Goal: Information Seeking & Learning: Learn about a topic

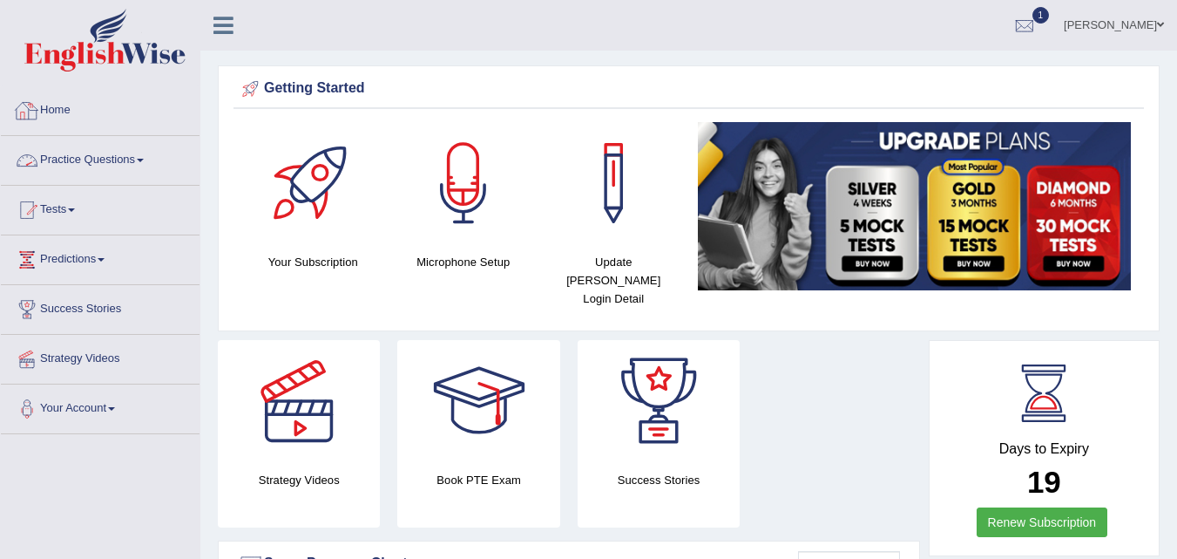
click at [98, 162] on link "Practice Questions" at bounding box center [100, 158] width 199 height 44
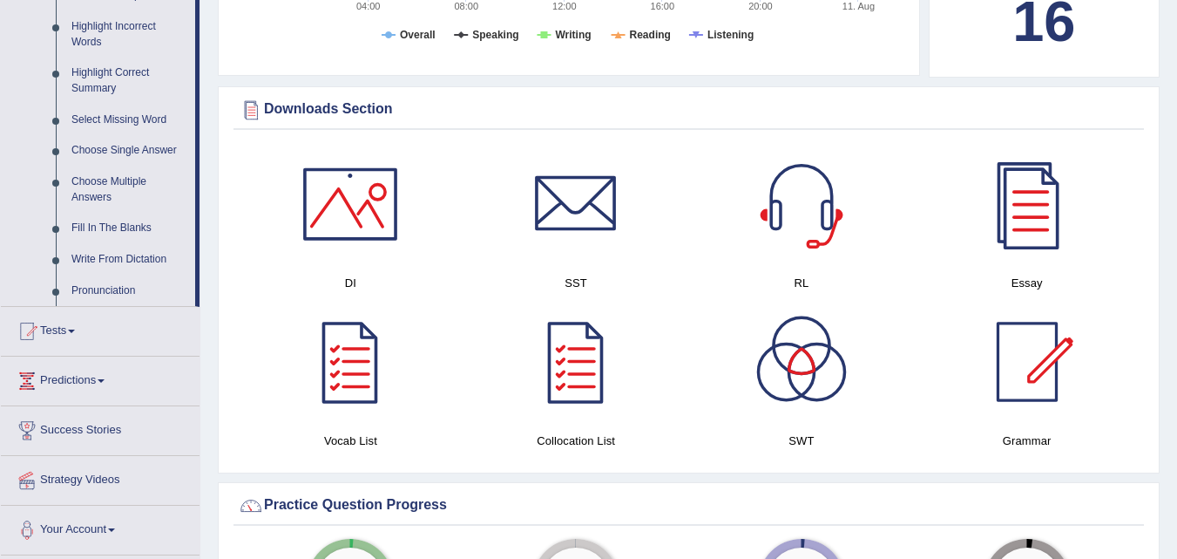
scroll to position [730, 0]
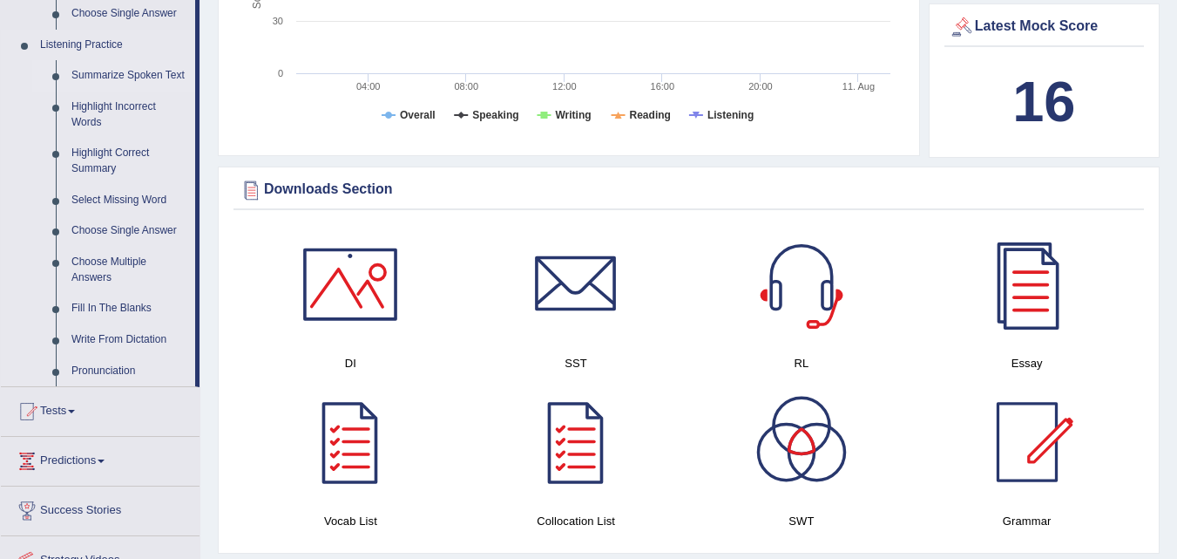
click at [93, 77] on link "Summarize Spoken Text" at bounding box center [130, 75] width 132 height 31
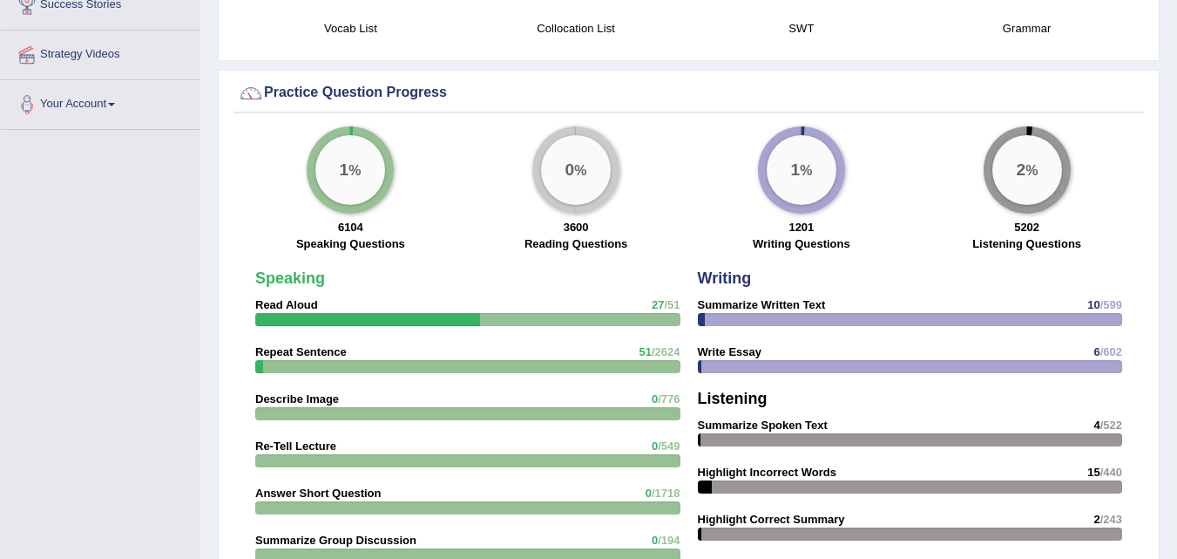
scroll to position [1325, 0]
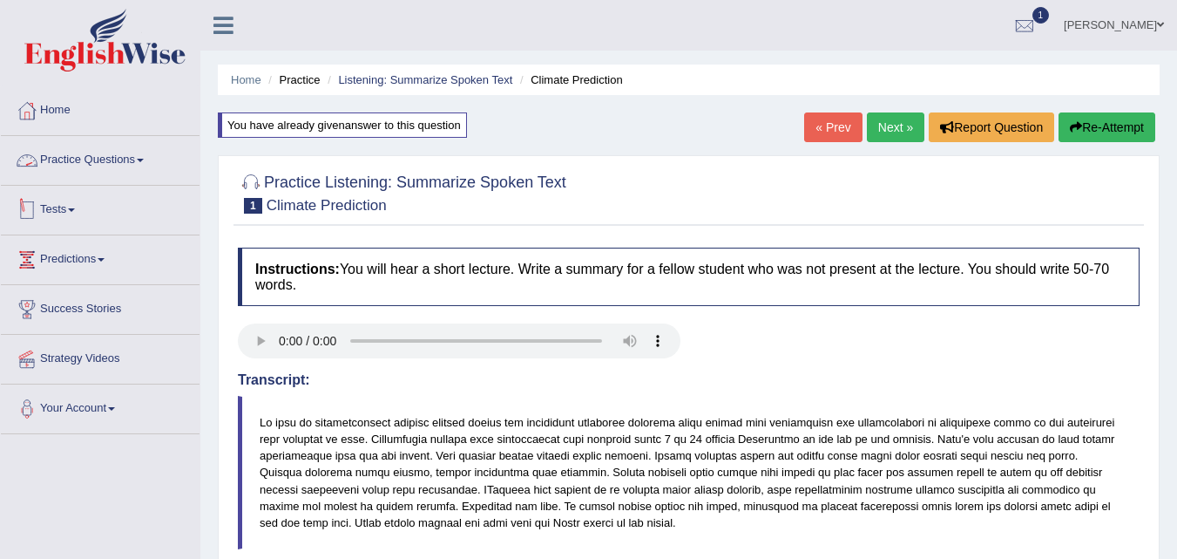
click at [115, 141] on link "Practice Questions" at bounding box center [100, 158] width 199 height 44
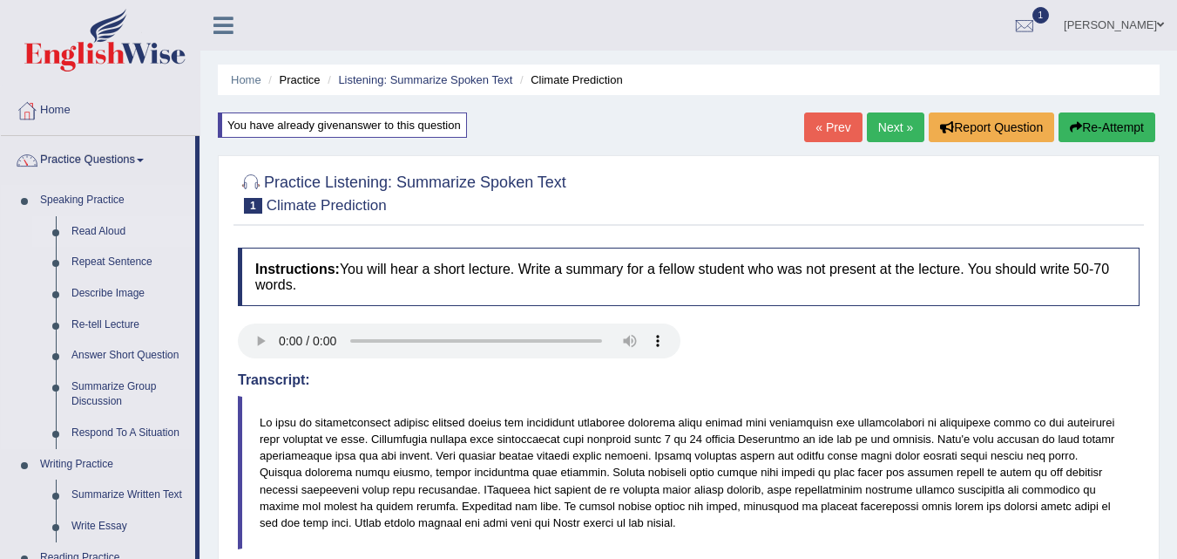
click at [100, 236] on link "Read Aloud" at bounding box center [130, 231] width 132 height 31
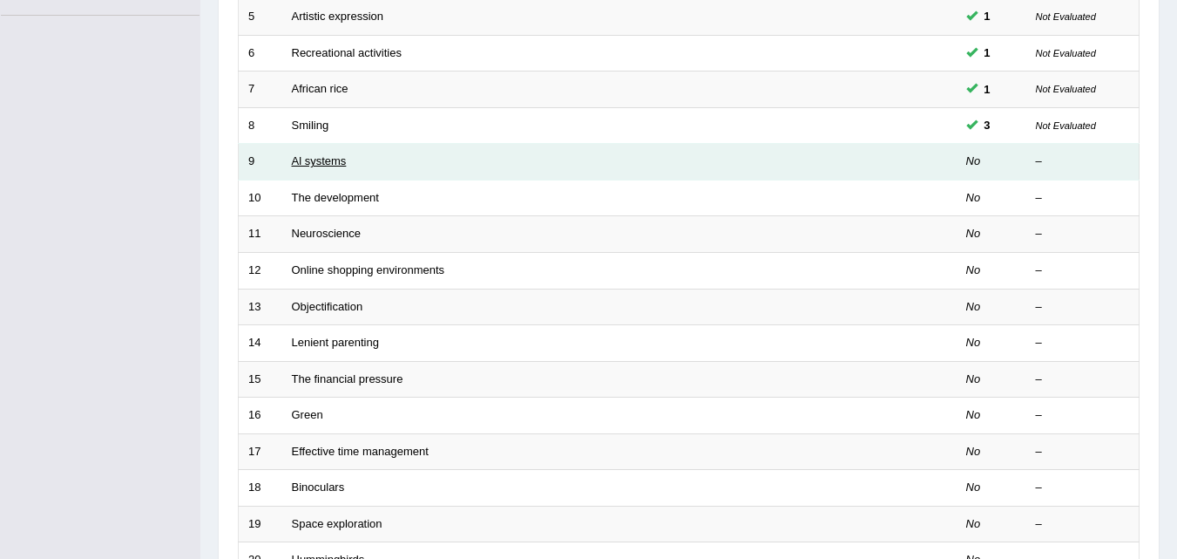
click at [321, 163] on link "Al systems" at bounding box center [319, 160] width 55 height 13
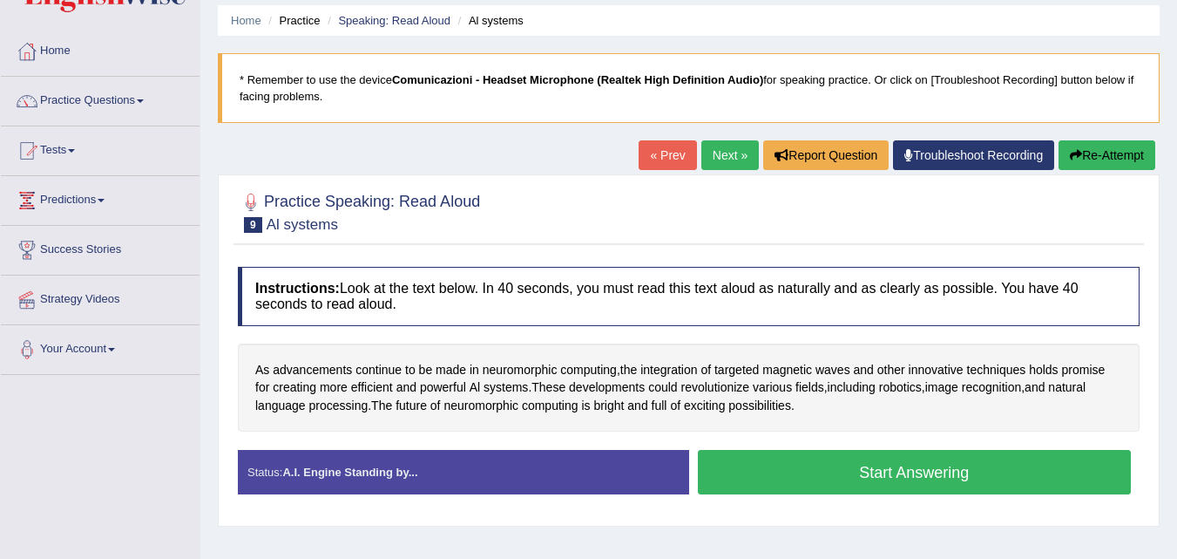
scroll to position [58, 0]
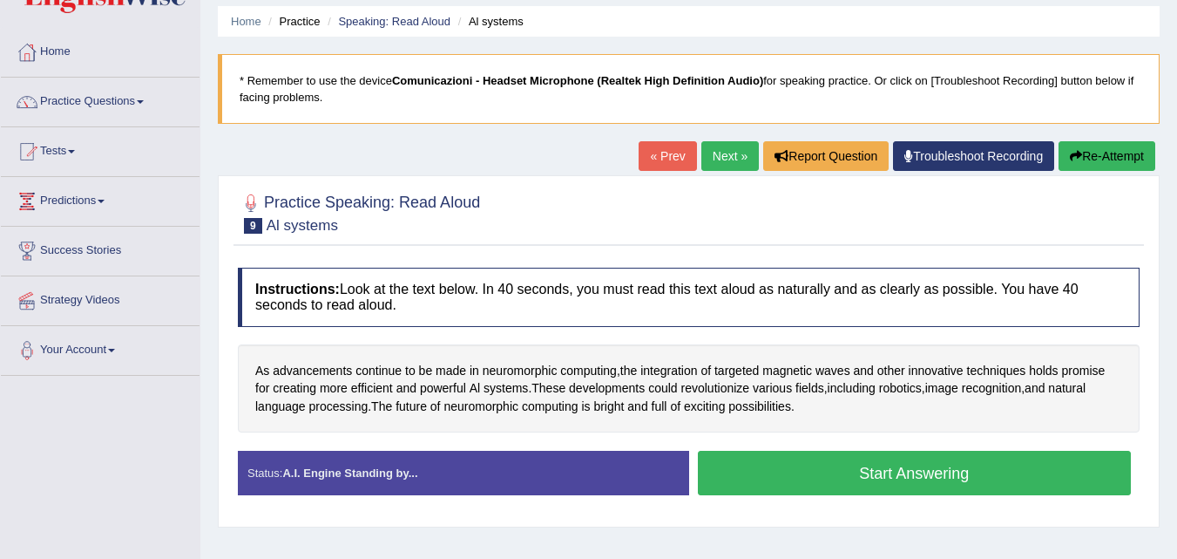
click at [744, 484] on button "Start Answering" at bounding box center [915, 473] width 434 height 44
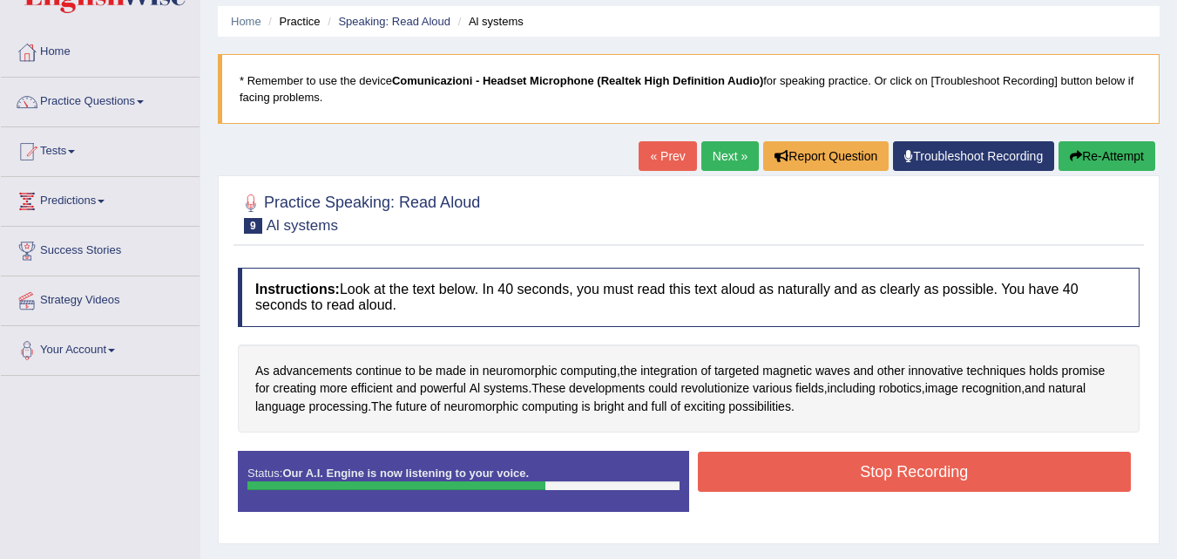
click at [745, 465] on button "Stop Recording" at bounding box center [915, 471] width 434 height 40
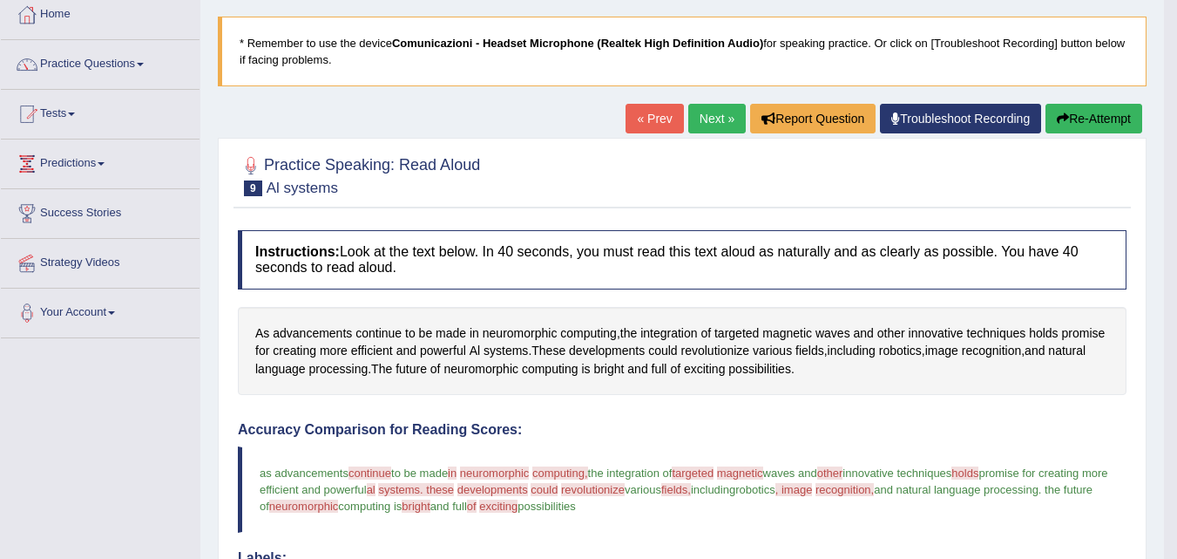
scroll to position [69, 0]
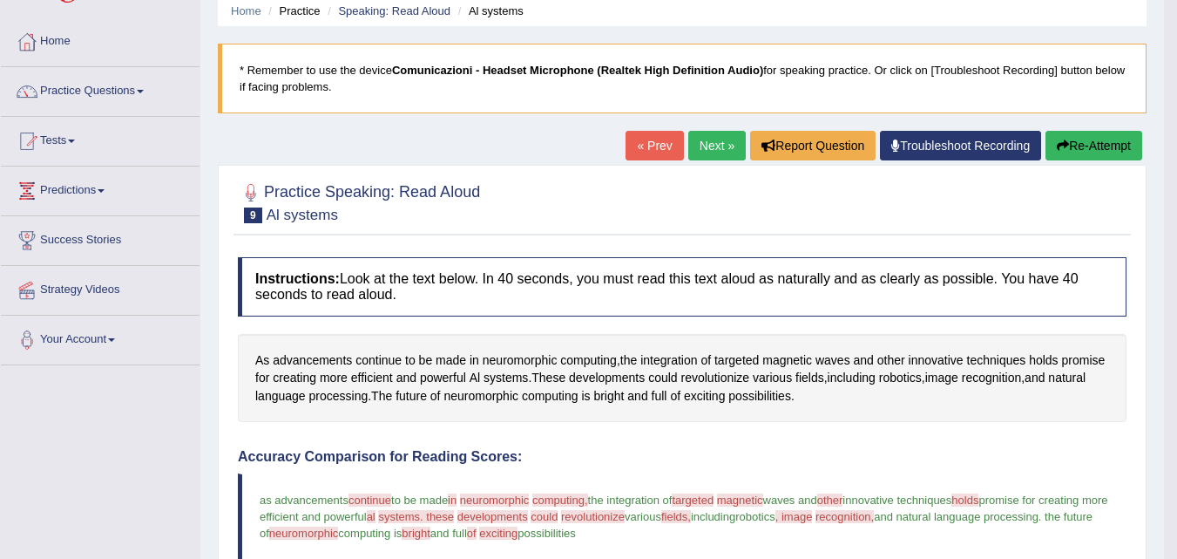
click at [710, 132] on link "Next »" at bounding box center [718, 146] width 58 height 30
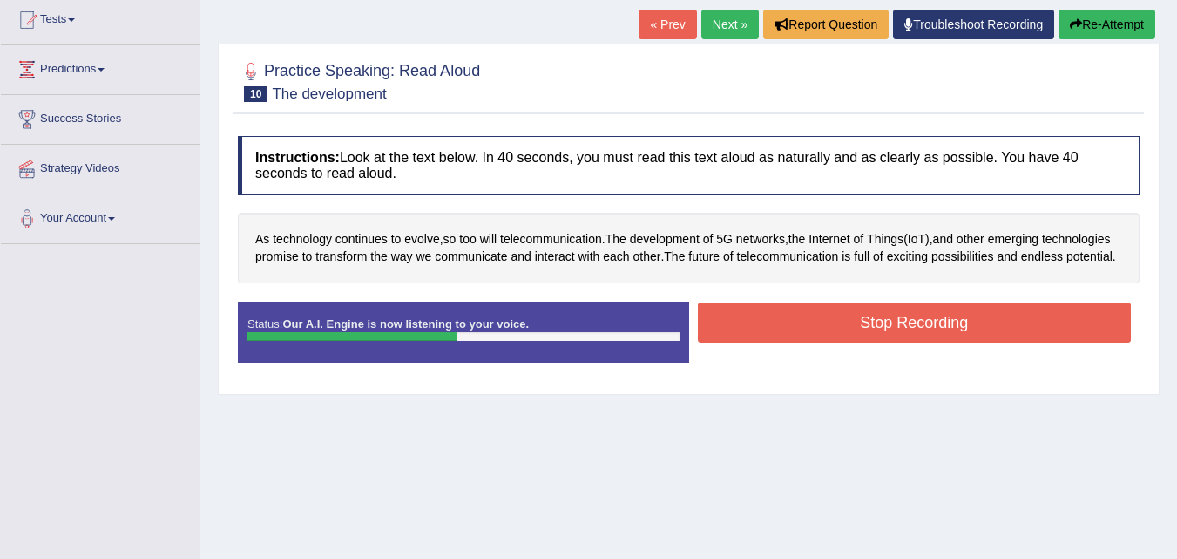
click at [749, 336] on button "Stop Recording" at bounding box center [915, 322] width 434 height 40
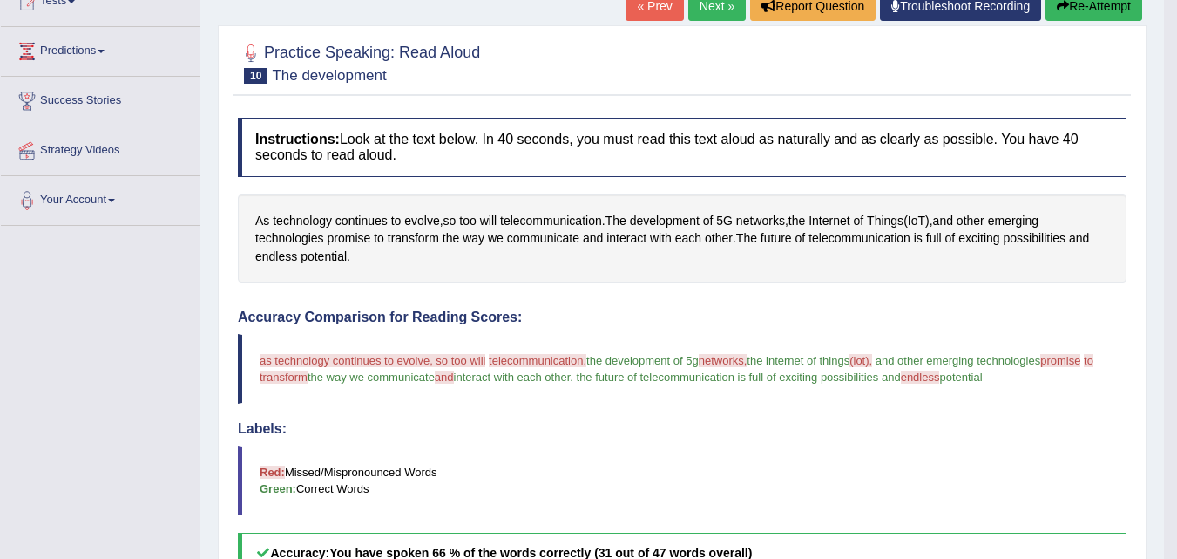
scroll to position [207, 0]
click at [1082, 10] on button "Re-Attempt" at bounding box center [1094, 7] width 97 height 30
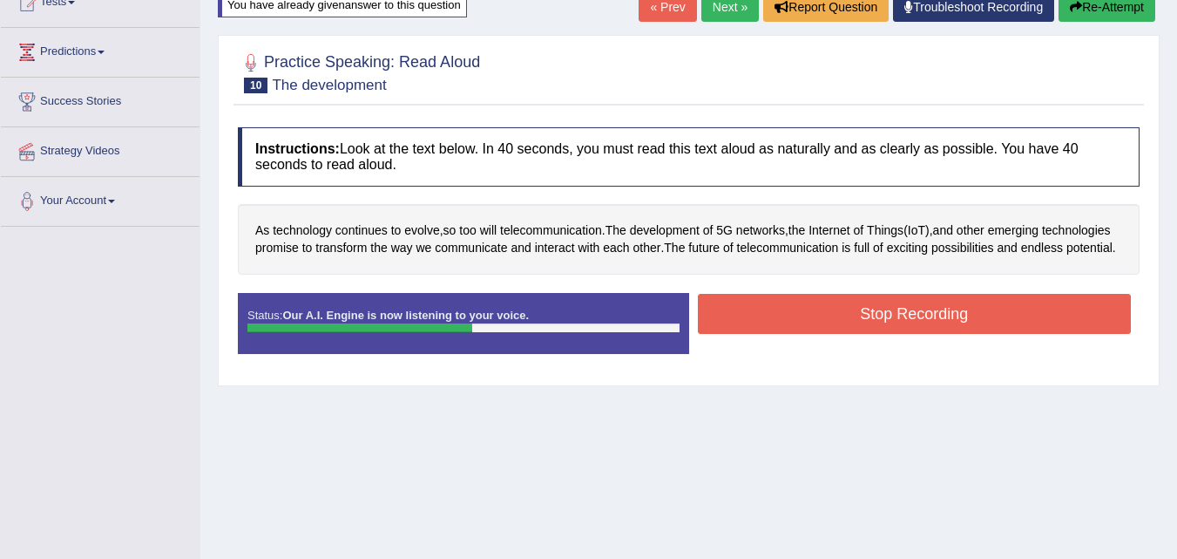
click at [791, 333] on button "Stop Recording" at bounding box center [915, 314] width 434 height 40
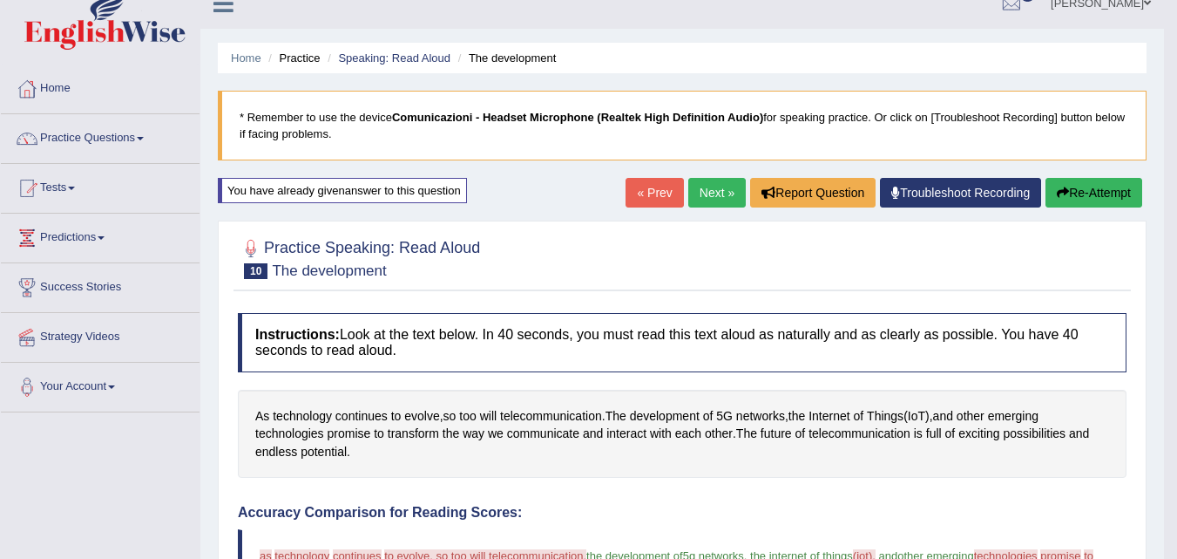
scroll to position [15, 0]
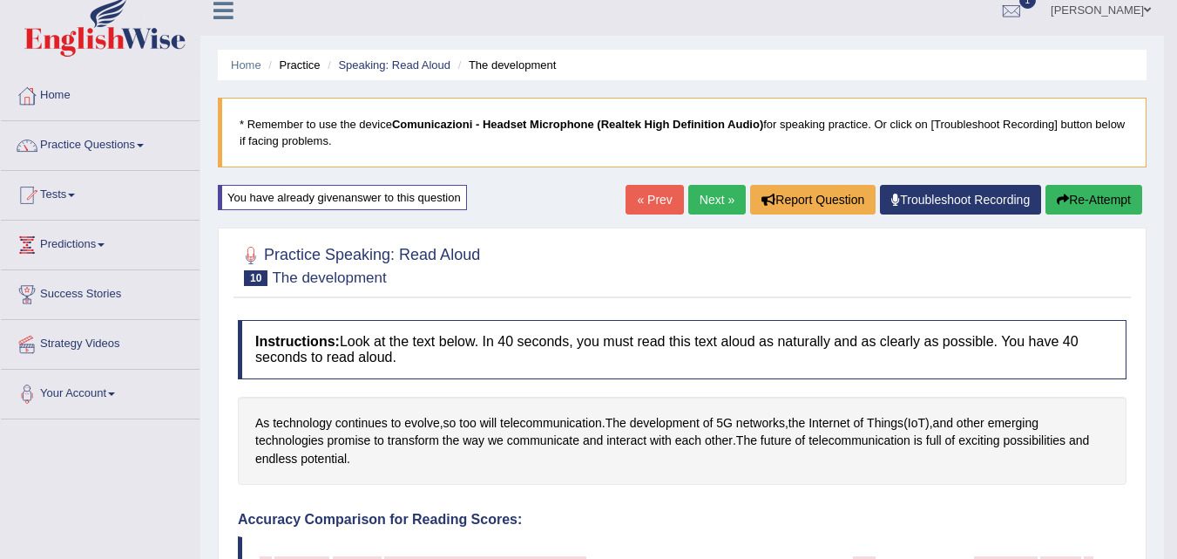
click at [1093, 200] on button "Re-Attempt" at bounding box center [1094, 200] width 97 height 30
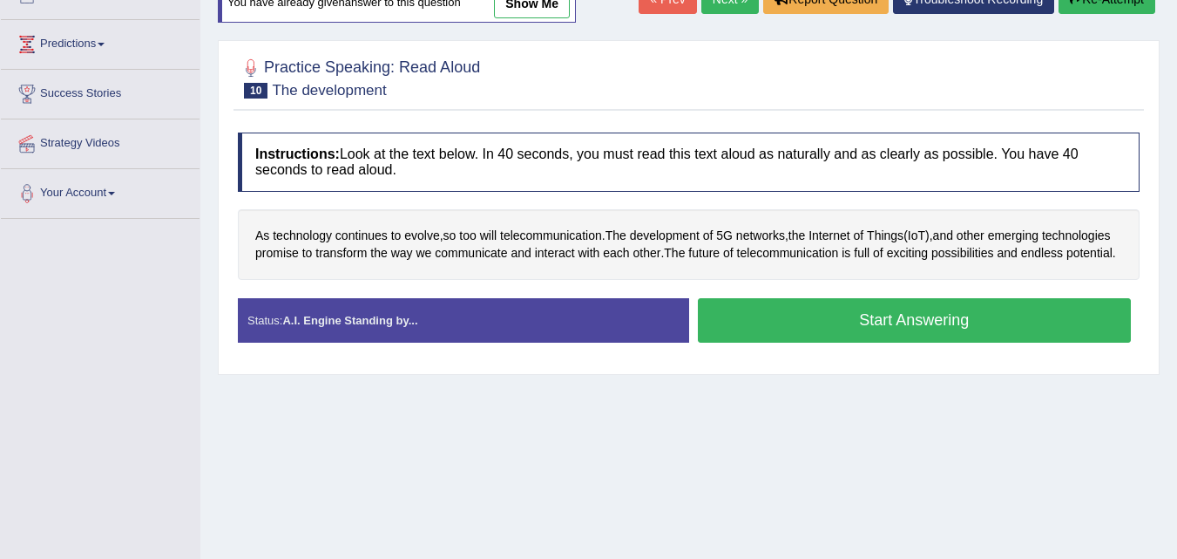
click at [784, 336] on button "Start Answering" at bounding box center [915, 320] width 434 height 44
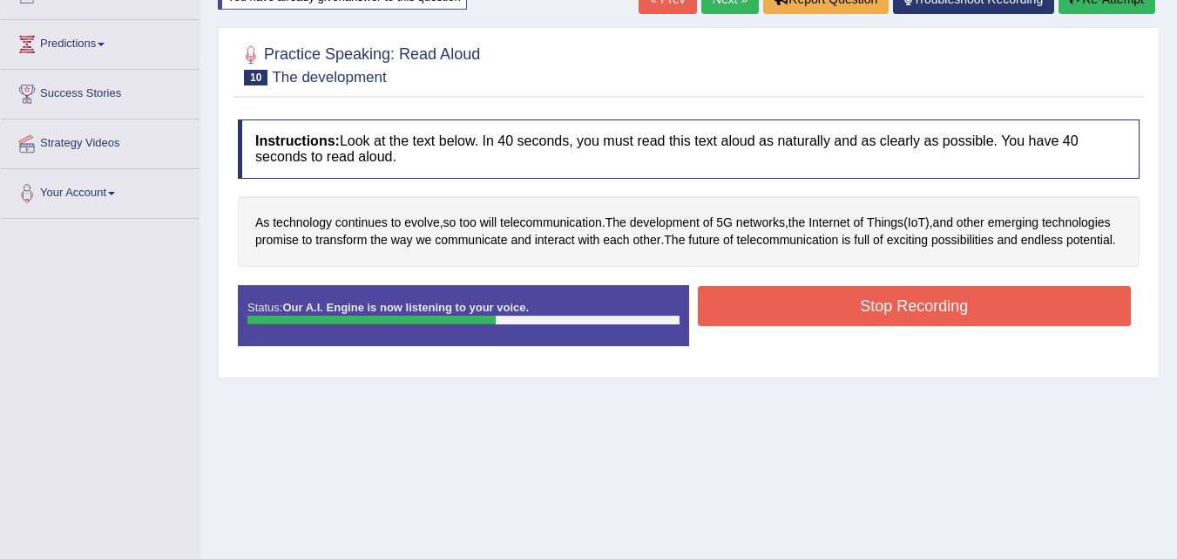
click at [784, 326] on button "Stop Recording" at bounding box center [915, 306] width 434 height 40
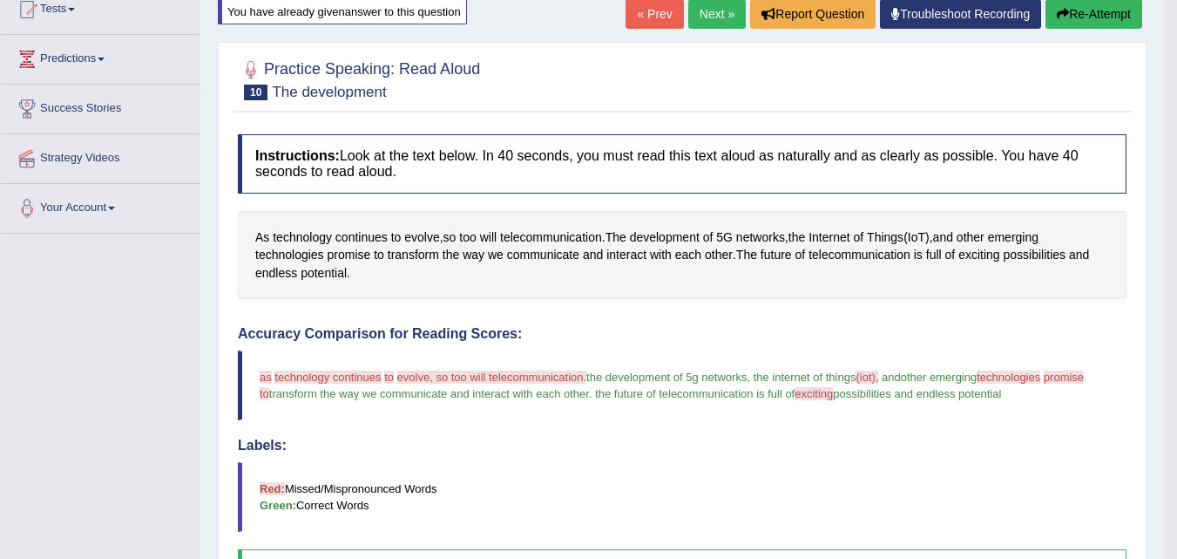
scroll to position [149, 0]
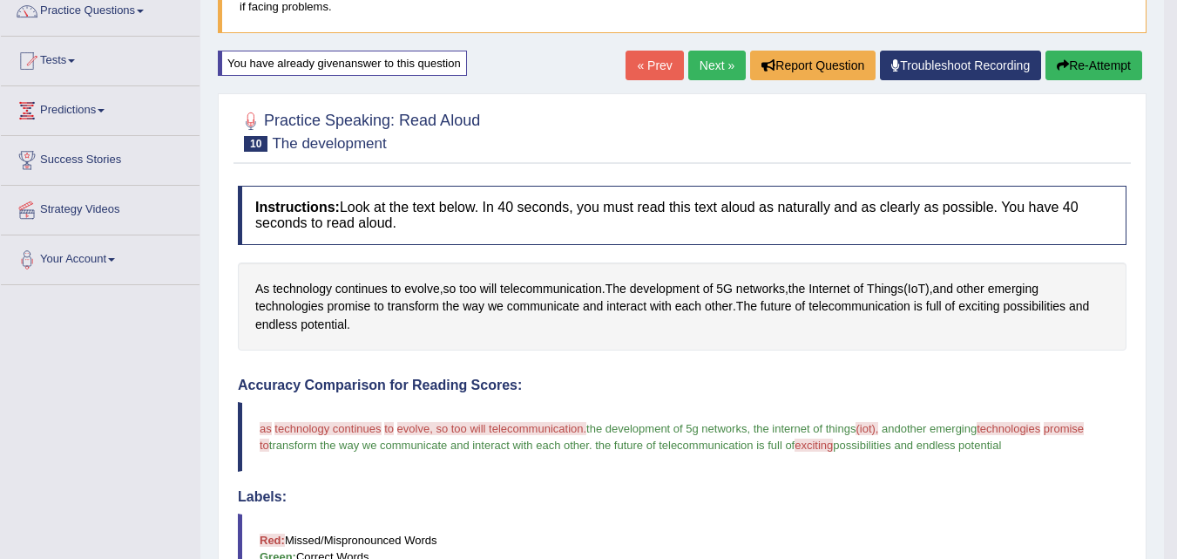
click at [1064, 72] on button "Re-Attempt" at bounding box center [1094, 66] width 97 height 30
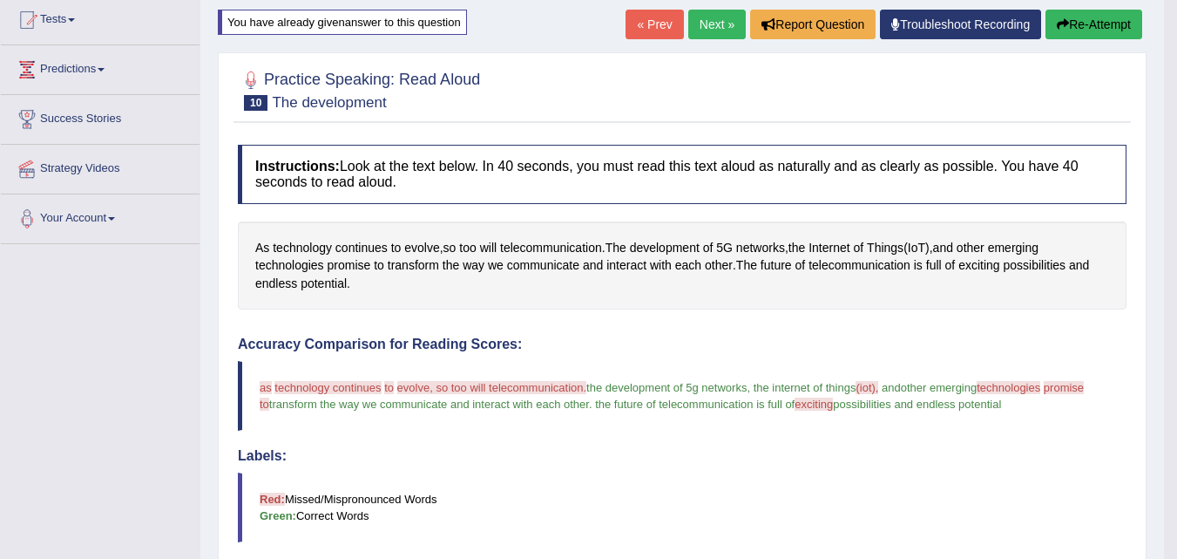
scroll to position [329, 0]
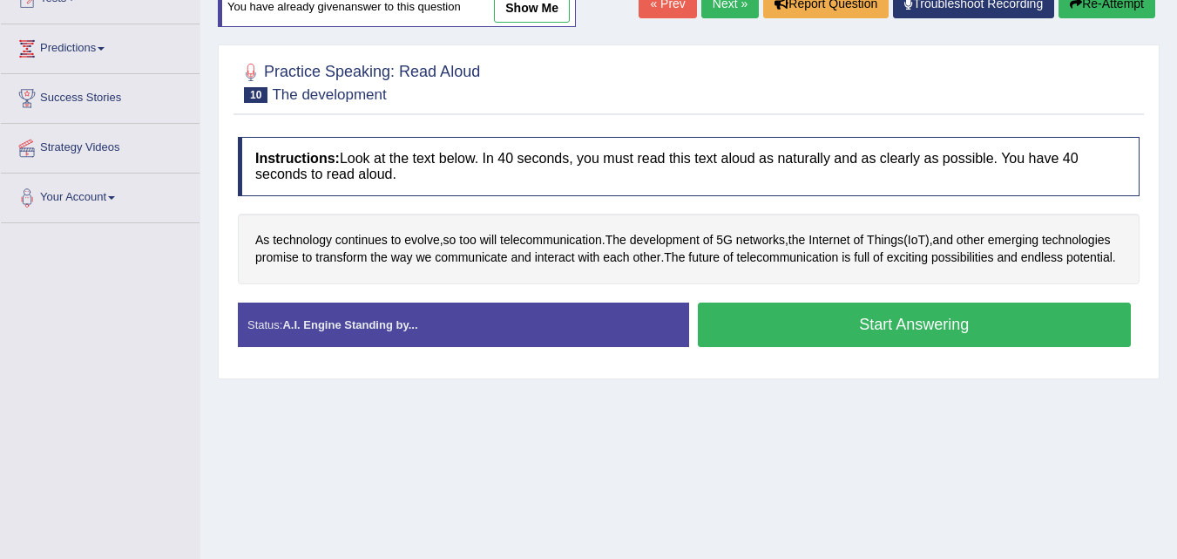
click at [760, 336] on button "Start Answering" at bounding box center [915, 324] width 434 height 44
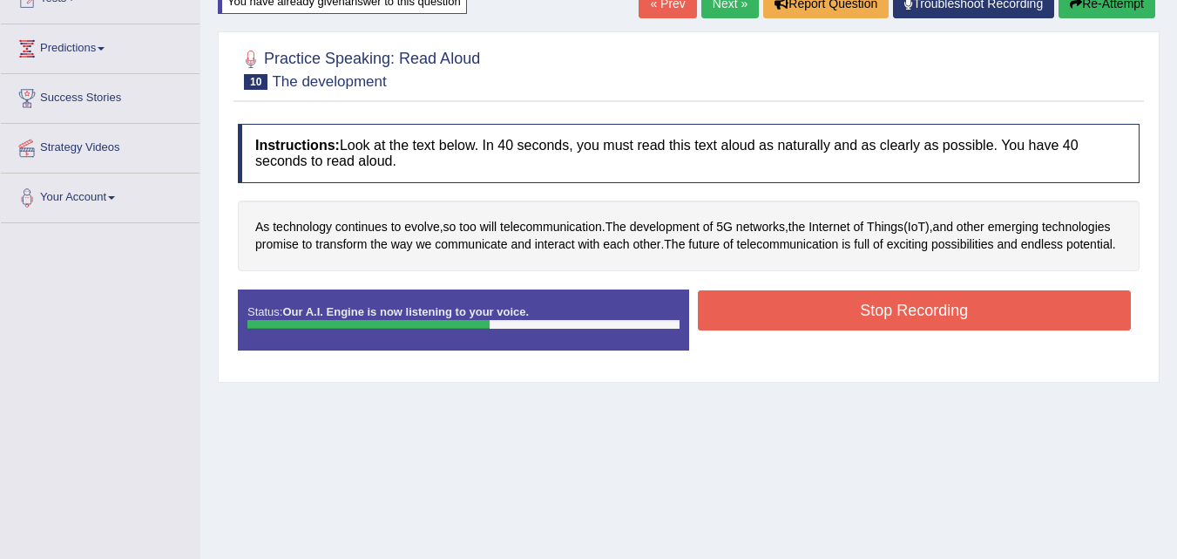
click at [760, 330] on button "Stop Recording" at bounding box center [915, 310] width 434 height 40
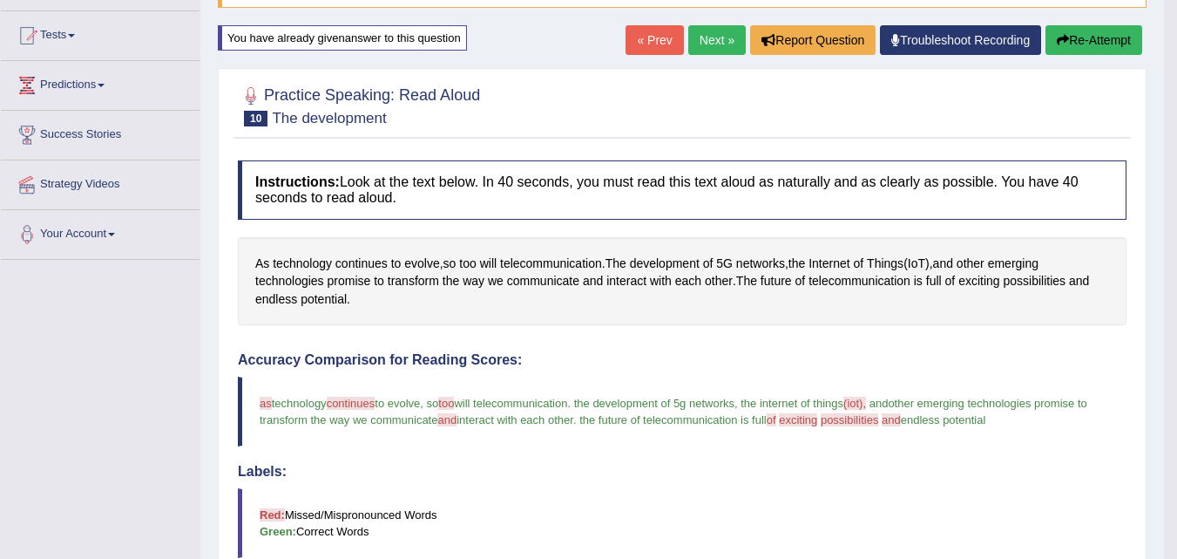
scroll to position [159, 0]
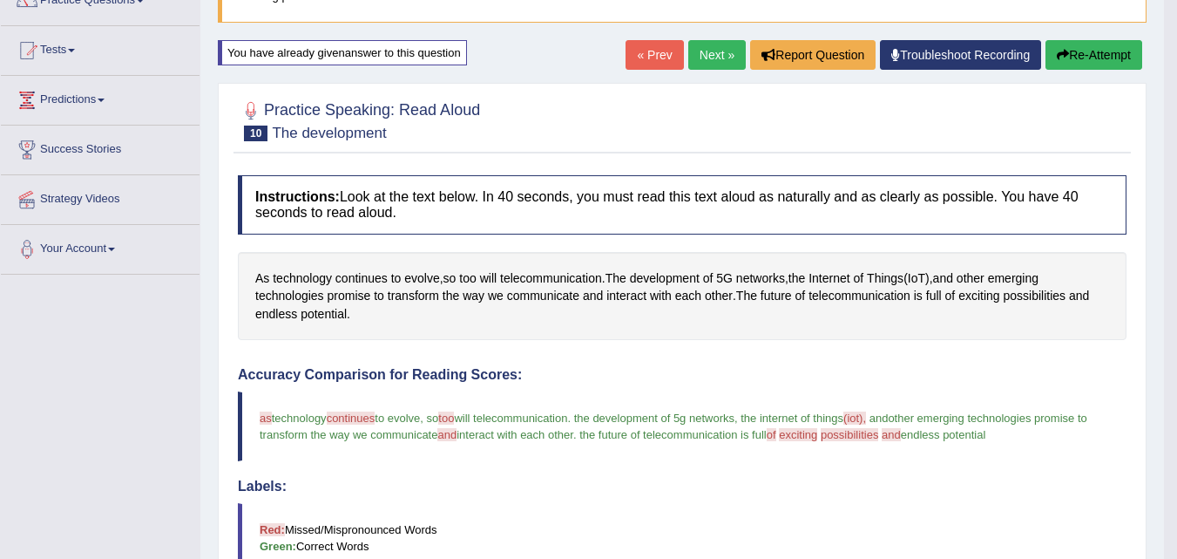
click at [717, 59] on link "Next »" at bounding box center [718, 55] width 58 height 30
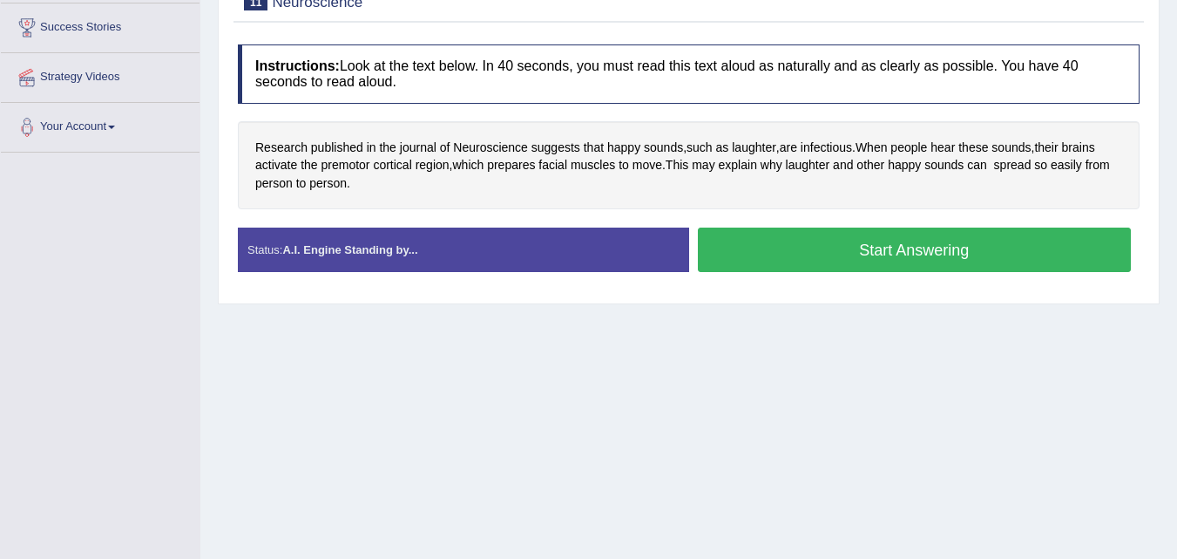
click at [750, 265] on button "Start Answering" at bounding box center [915, 249] width 434 height 44
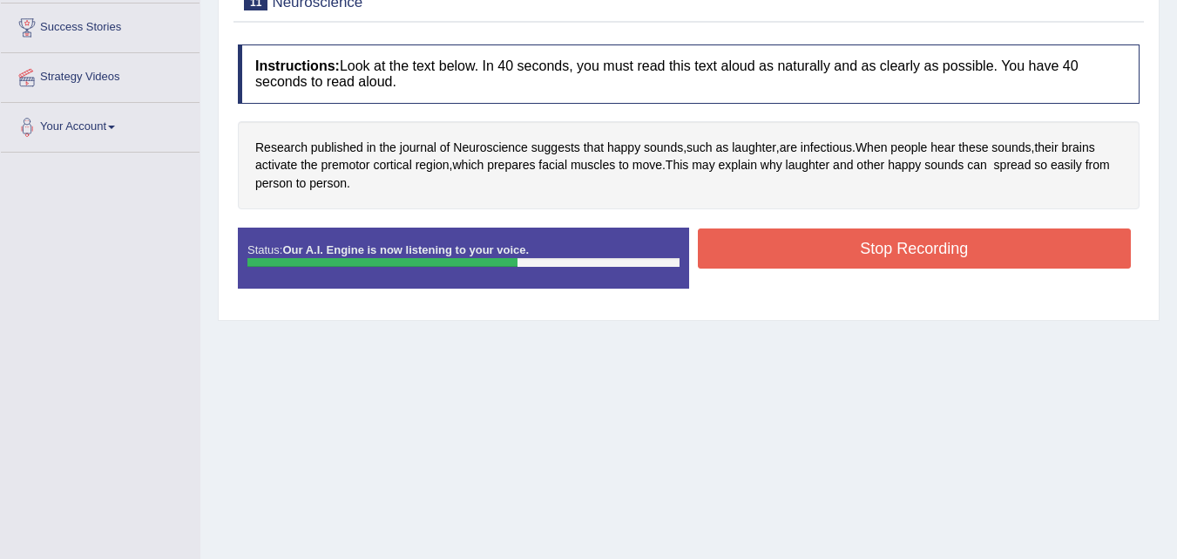
click at [760, 253] on button "Stop Recording" at bounding box center [915, 248] width 434 height 40
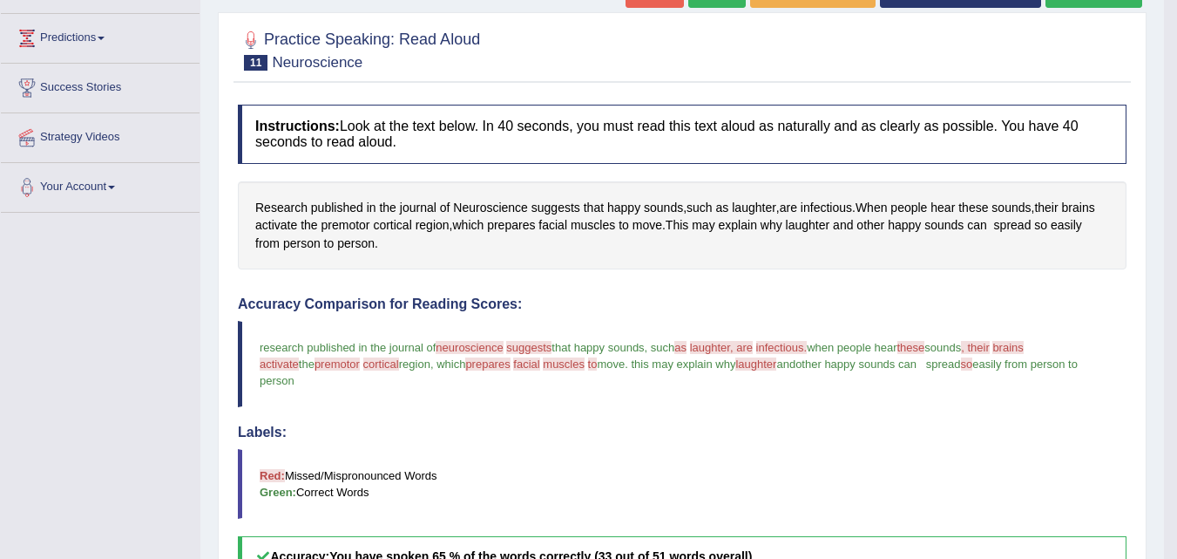
scroll to position [203, 0]
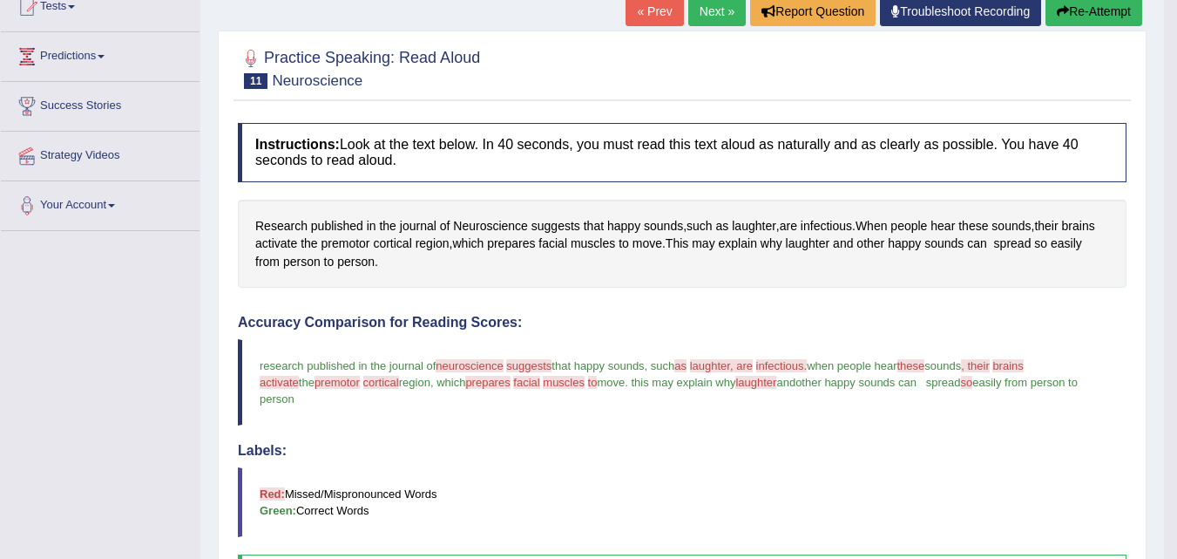
click at [699, 4] on link "Next »" at bounding box center [718, 12] width 58 height 30
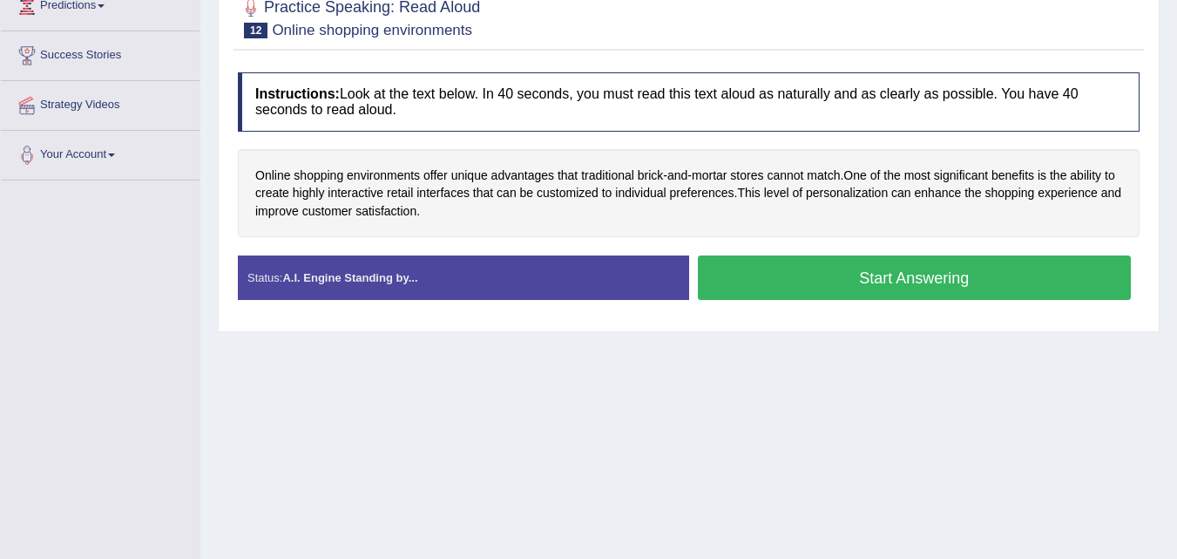
click at [757, 276] on button "Start Answering" at bounding box center [915, 277] width 434 height 44
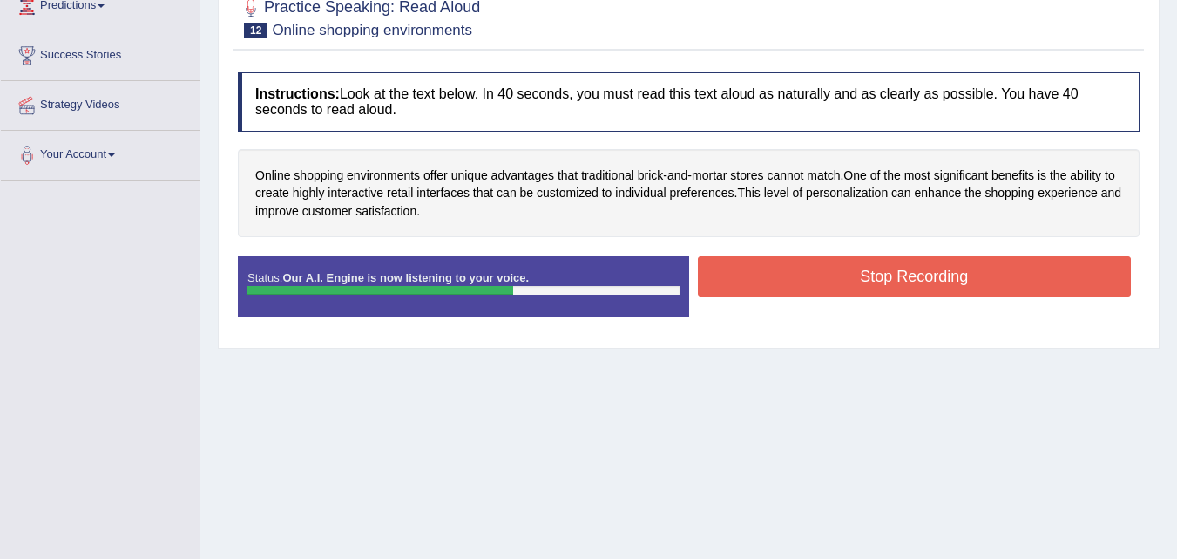
click at [757, 276] on button "Stop Recording" at bounding box center [915, 276] width 434 height 40
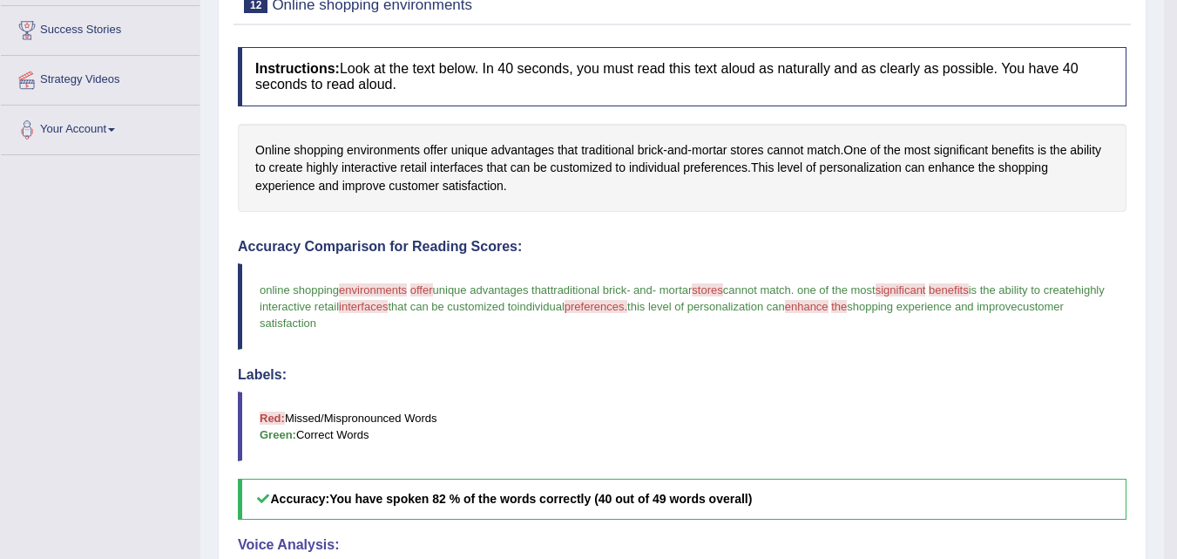
scroll to position [15, 0]
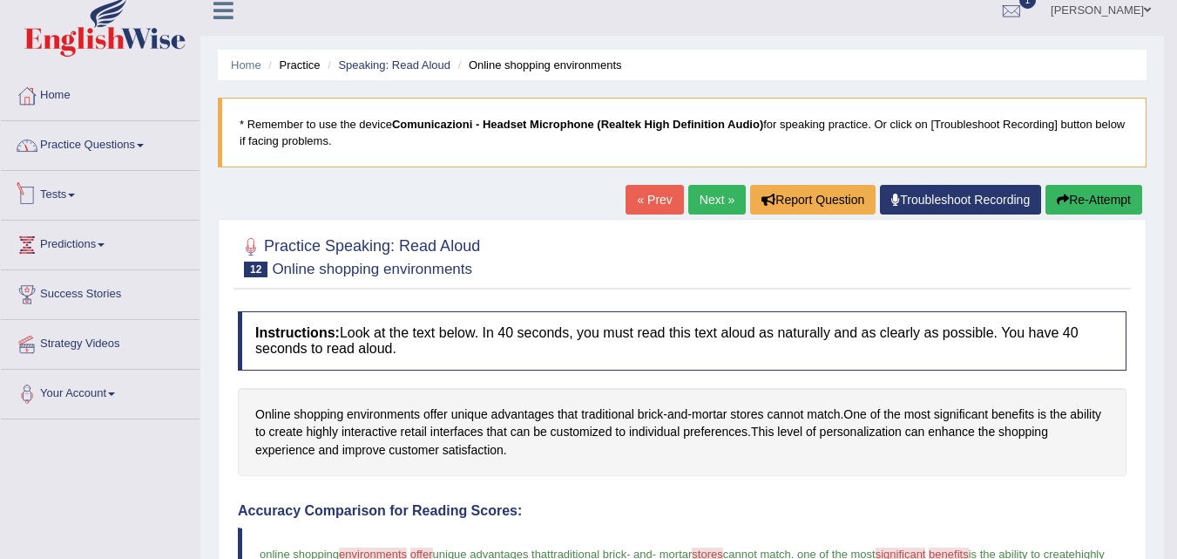
click at [78, 151] on link "Practice Questions" at bounding box center [100, 143] width 199 height 44
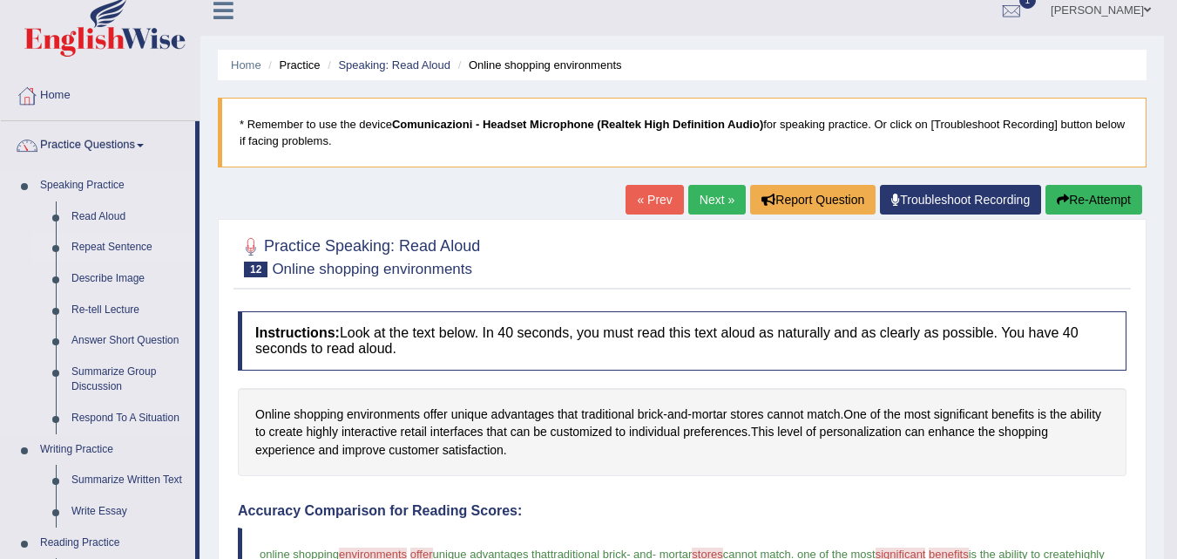
click at [81, 244] on link "Repeat Sentence" at bounding box center [130, 247] width 132 height 31
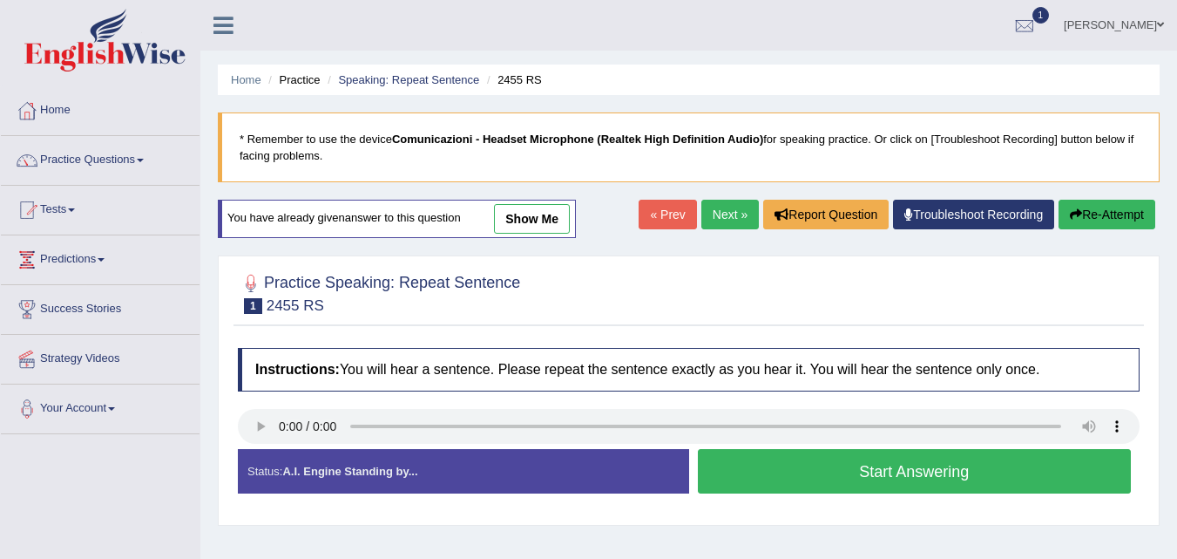
click at [533, 209] on link "show me" at bounding box center [532, 219] width 76 height 30
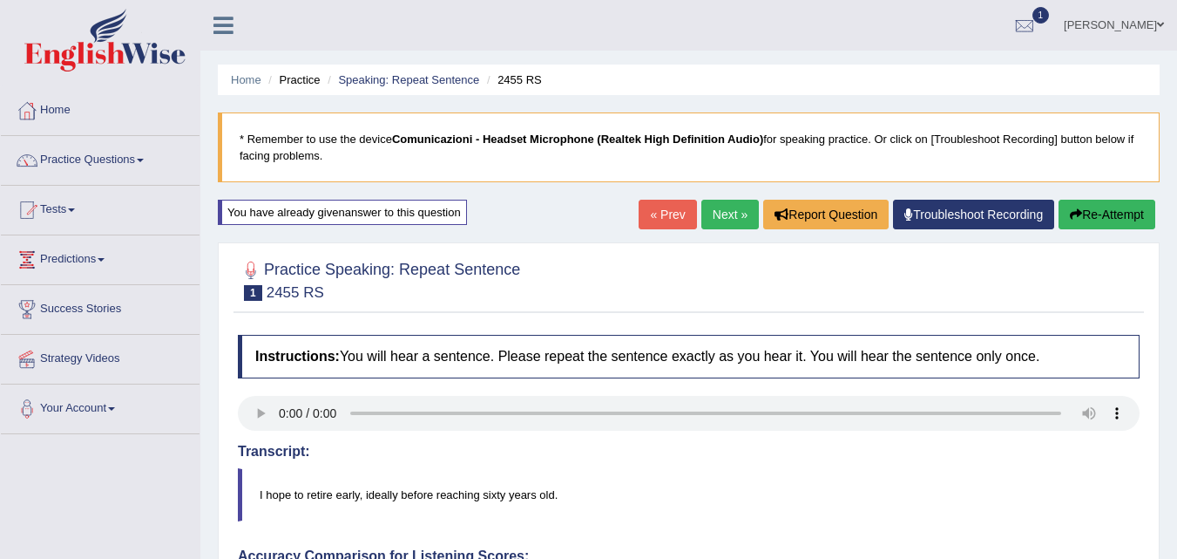
click at [1089, 208] on button "Re-Attempt" at bounding box center [1107, 215] width 97 height 30
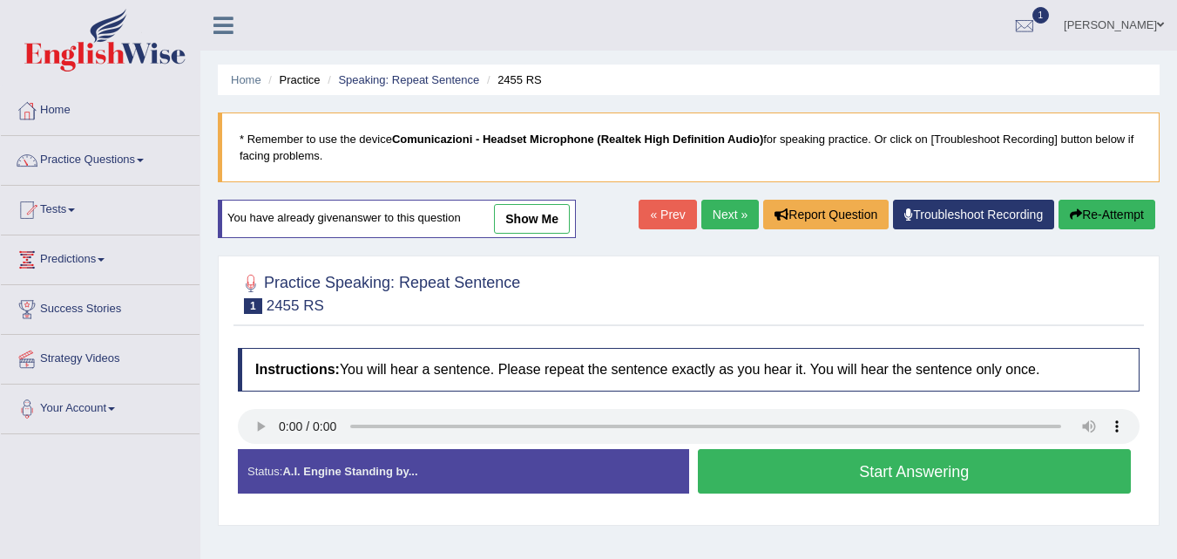
click at [752, 468] on button "Start Answering" at bounding box center [915, 471] width 434 height 44
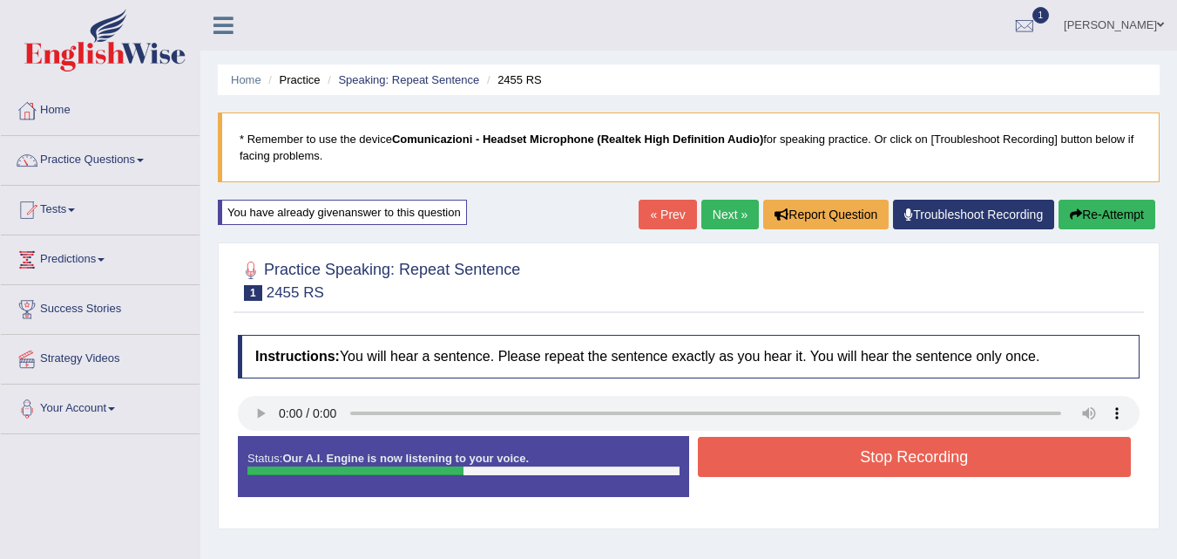
click at [752, 468] on button "Stop Recording" at bounding box center [915, 457] width 434 height 40
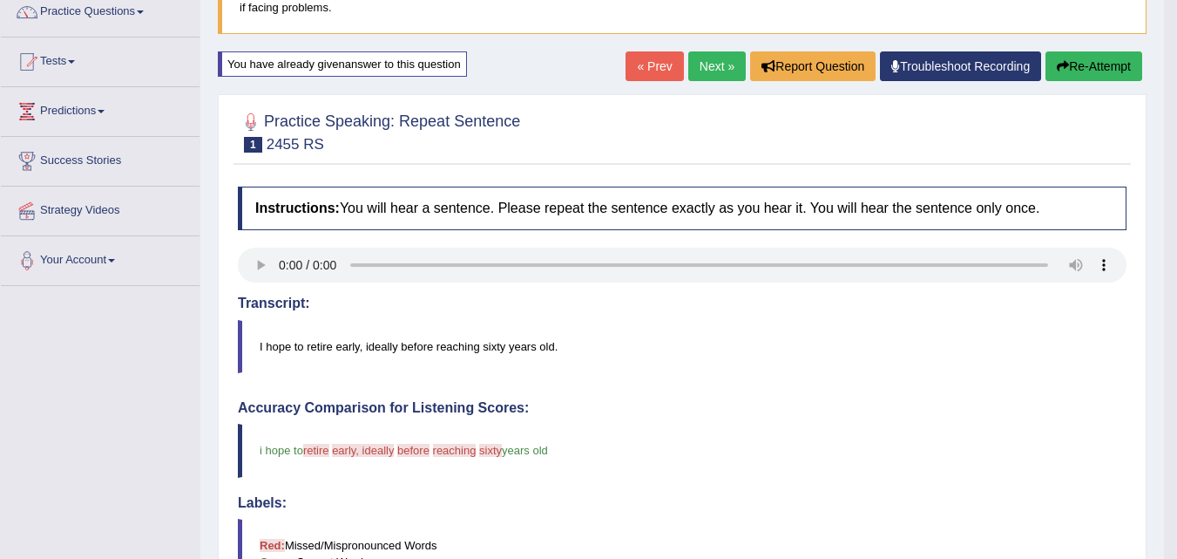
scroll to position [146, 0]
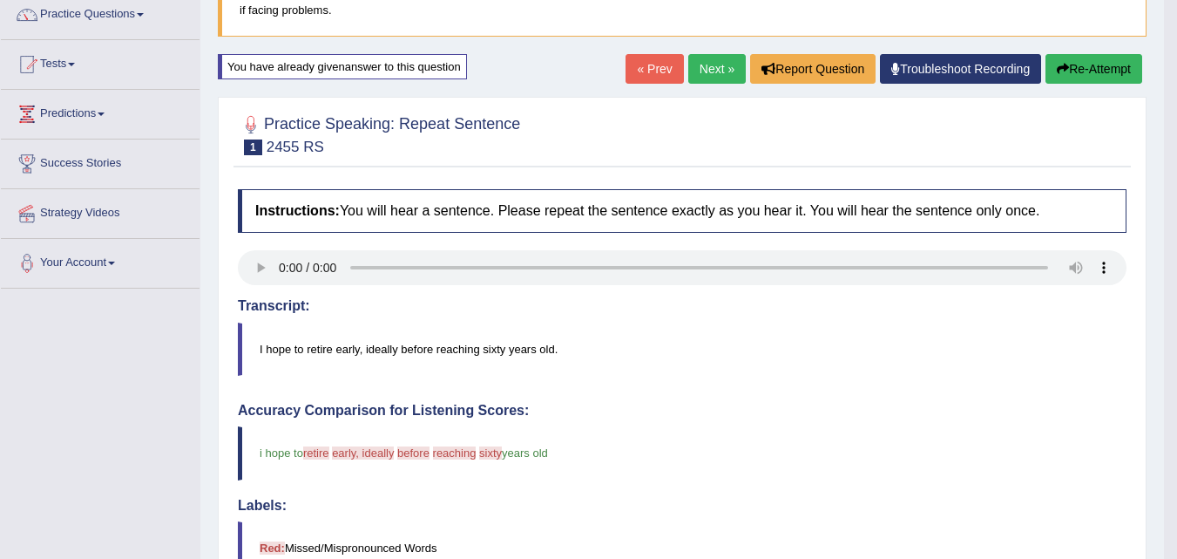
click at [701, 61] on link "Next »" at bounding box center [718, 69] width 58 height 30
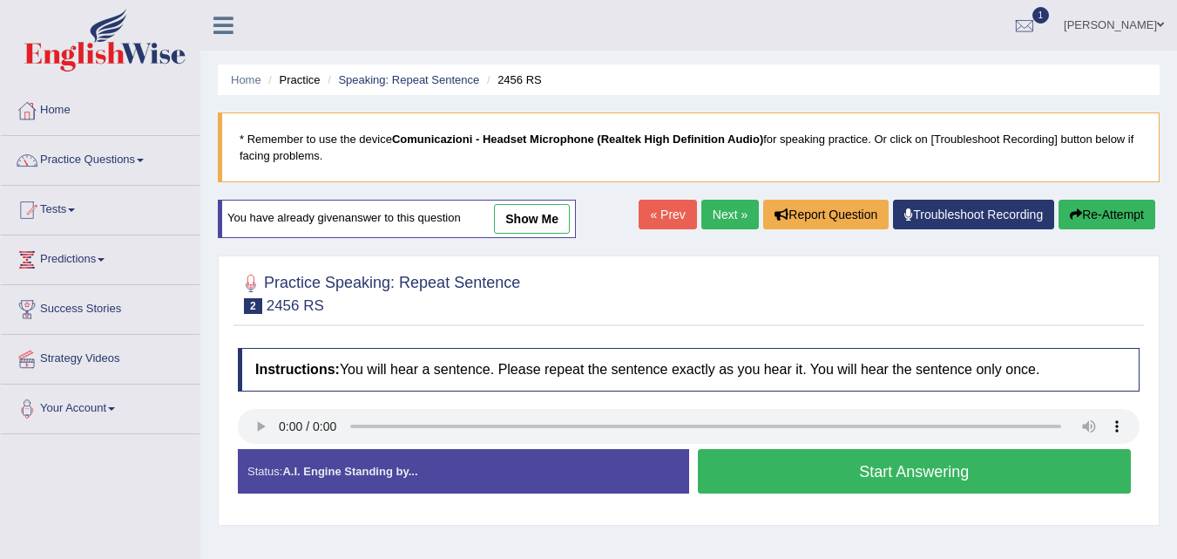
click at [806, 469] on button "Start Answering" at bounding box center [915, 471] width 434 height 44
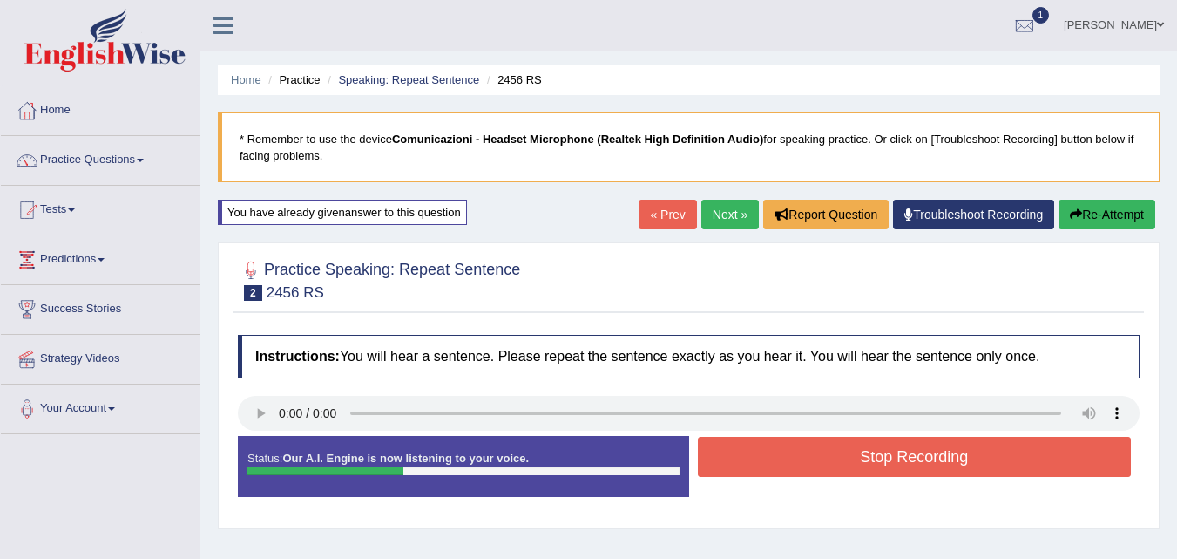
click at [806, 469] on button "Stop Recording" at bounding box center [915, 457] width 434 height 40
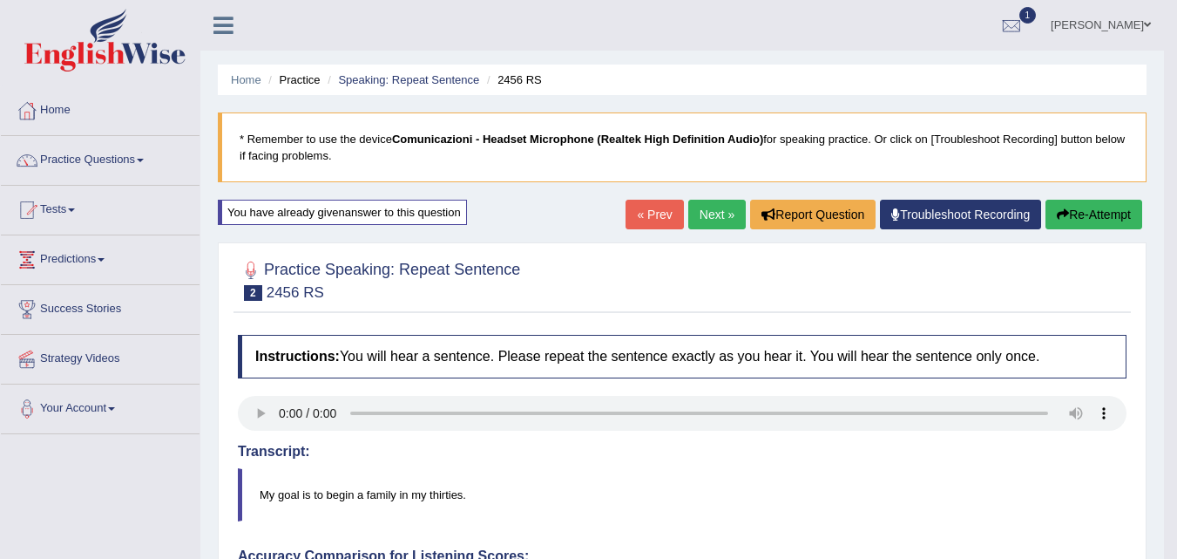
click at [702, 210] on link "Next »" at bounding box center [718, 215] width 58 height 30
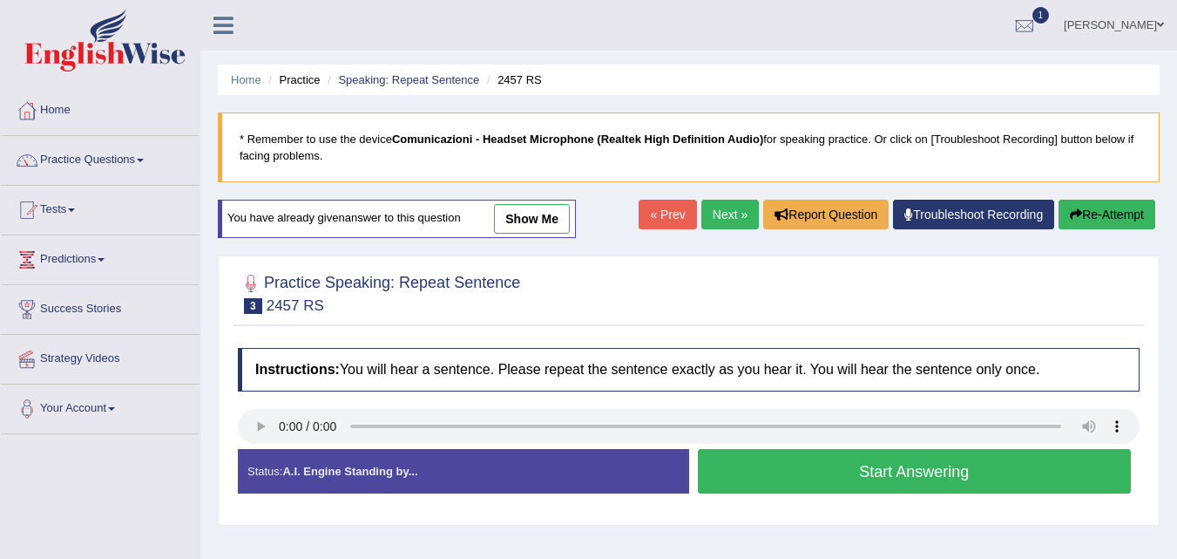
click at [752, 478] on button "Start Answering" at bounding box center [915, 471] width 434 height 44
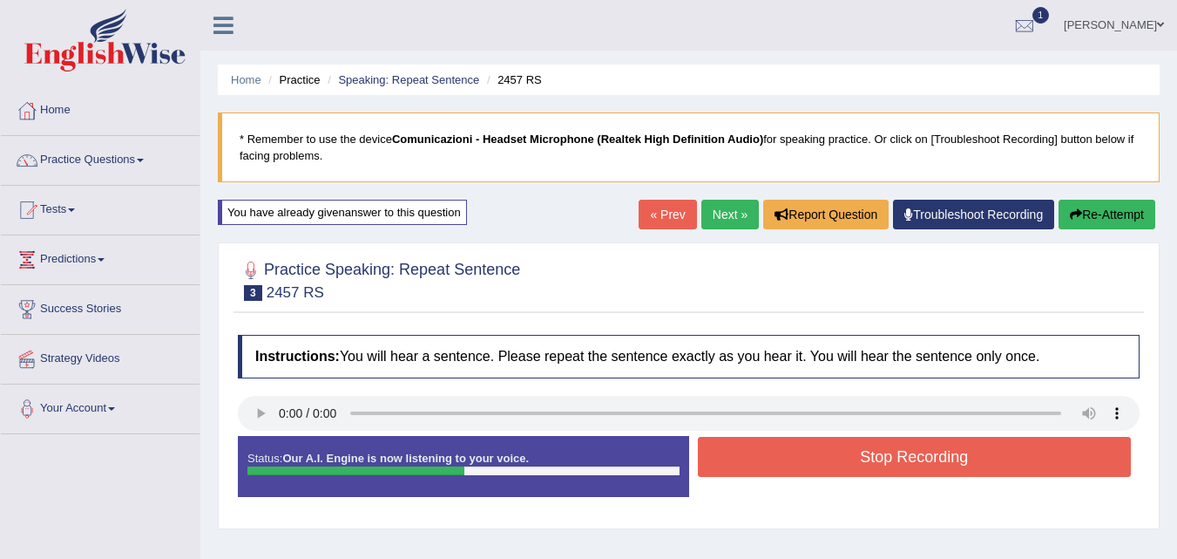
click at [752, 452] on button "Stop Recording" at bounding box center [915, 457] width 434 height 40
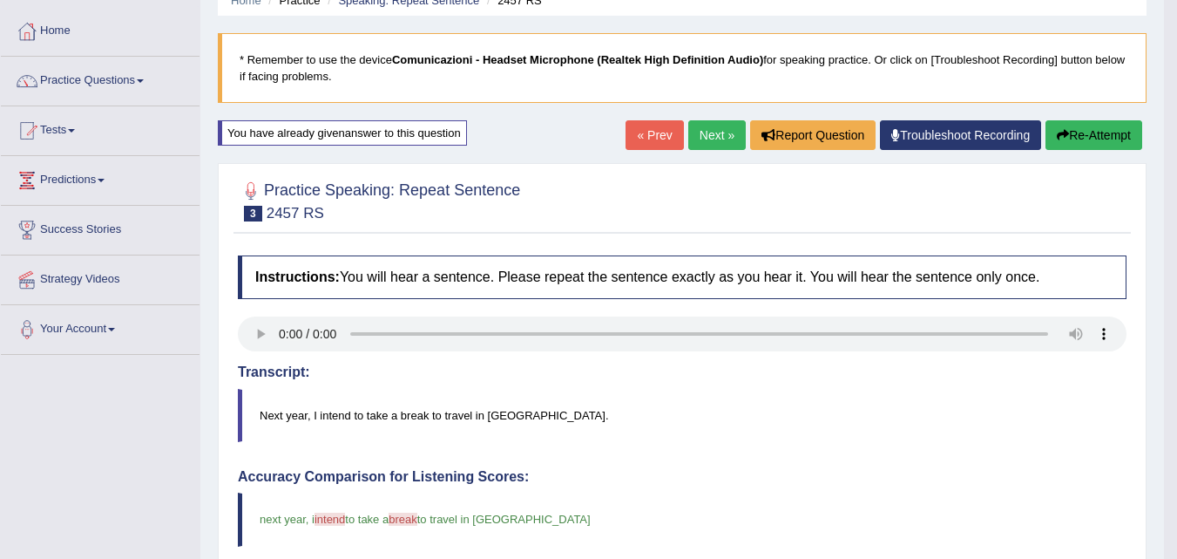
scroll to position [33, 0]
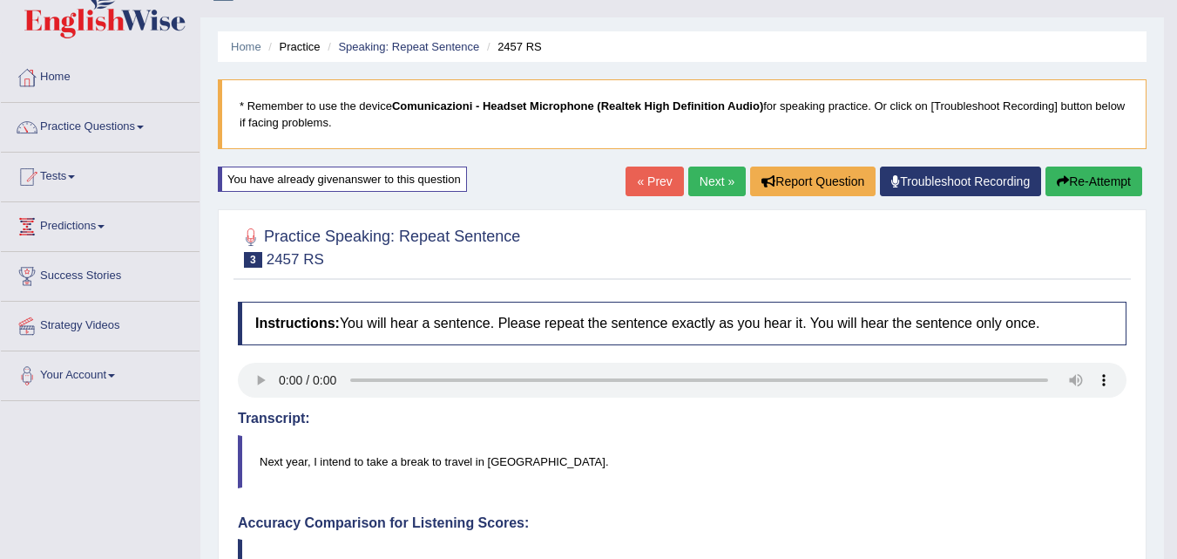
click at [729, 185] on link "Next »" at bounding box center [718, 181] width 58 height 30
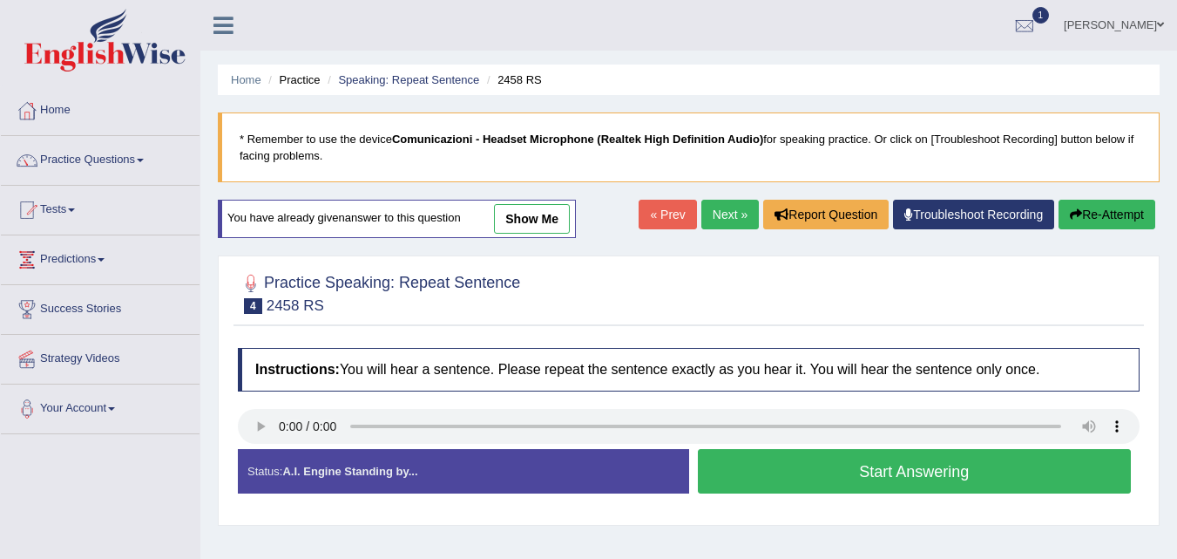
click at [744, 465] on button "Start Answering" at bounding box center [915, 471] width 434 height 44
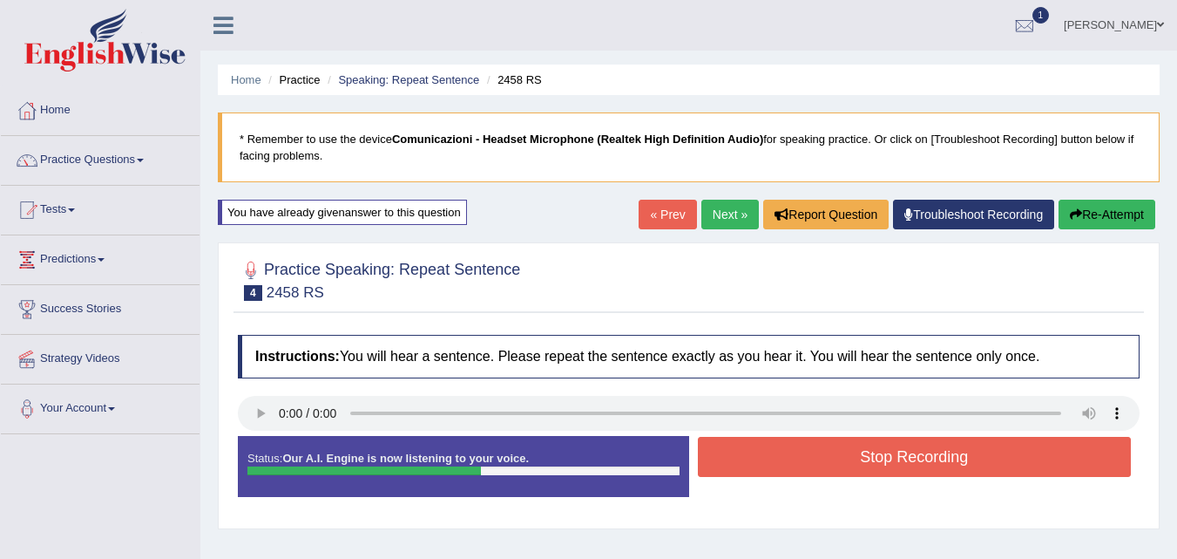
click at [746, 446] on button "Stop Recording" at bounding box center [915, 457] width 434 height 40
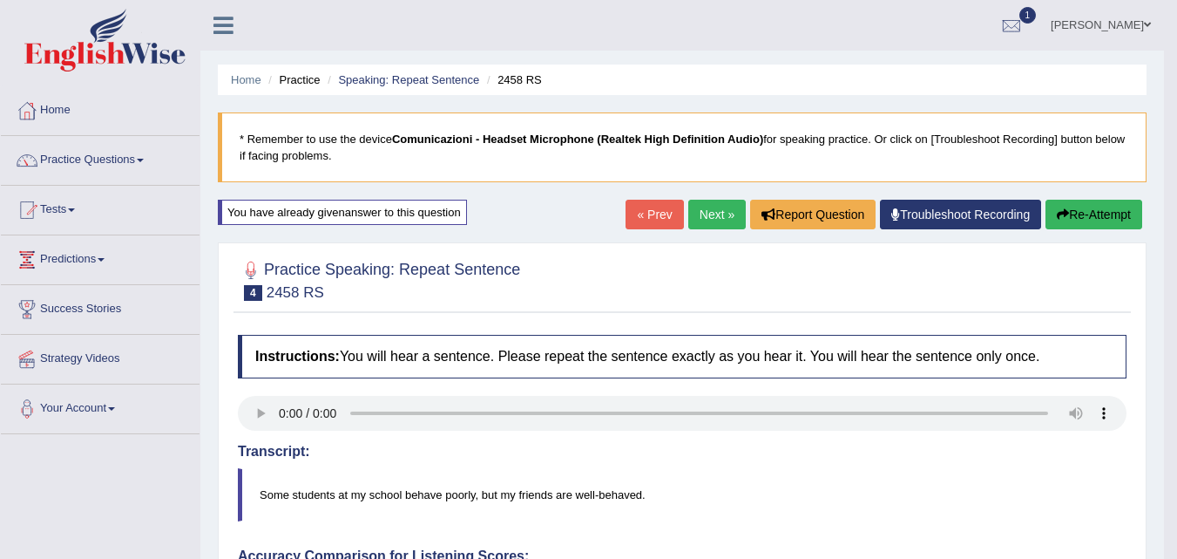
click at [709, 140] on b "Comunicazioni - Headset Microphone (Realtek High Definition Audio)" at bounding box center [577, 138] width 371 height 13
click at [1025, 34] on div at bounding box center [1012, 26] width 26 height 26
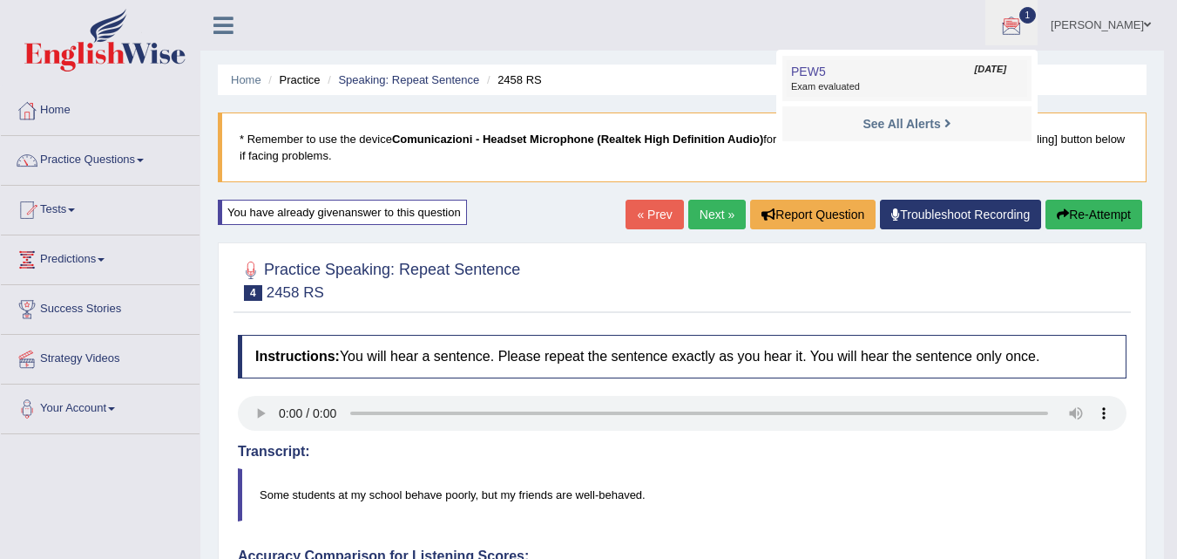
click at [954, 79] on link "PEW5 Aug 10, 2025 Exam evaluated" at bounding box center [907, 78] width 241 height 37
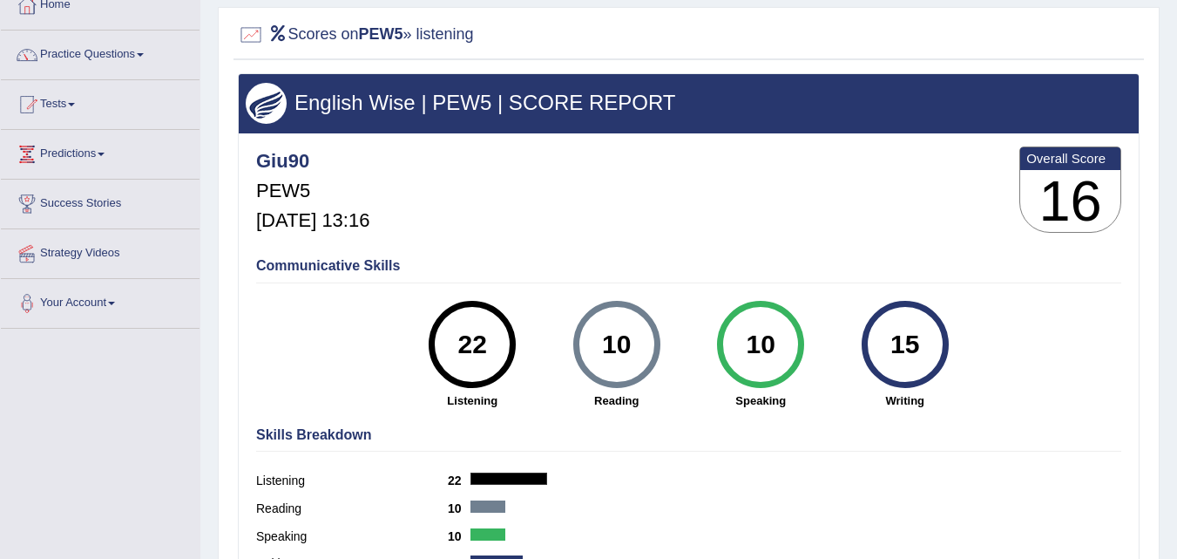
scroll to position [100, 0]
